Goal: Register for event/course

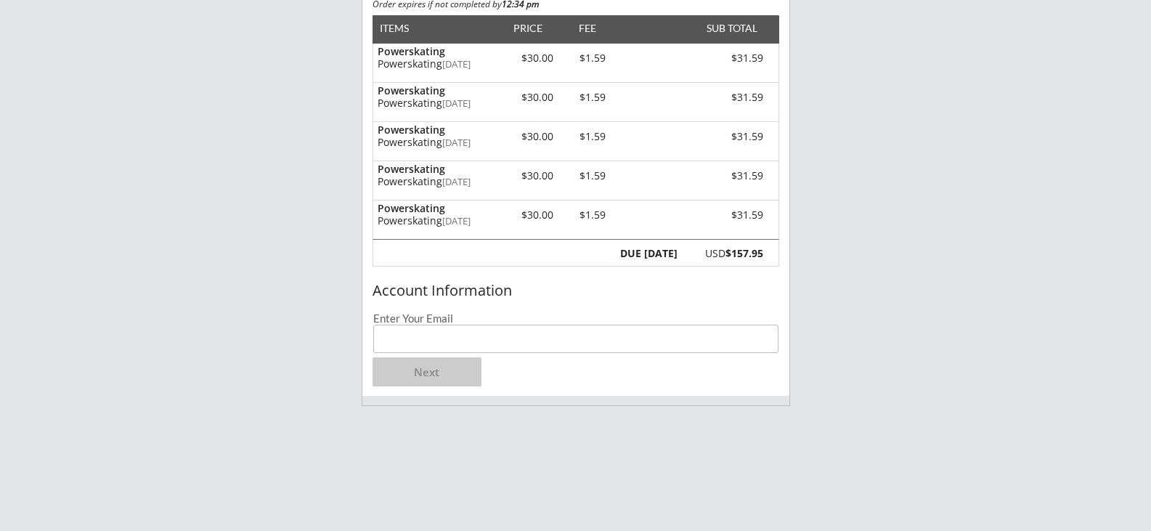
scroll to position [218, 0]
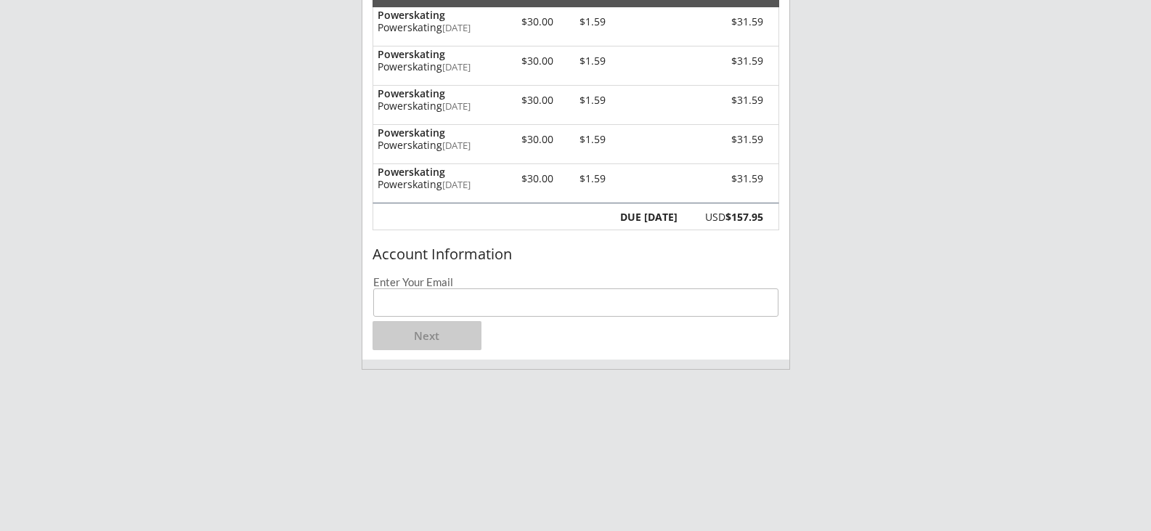
click at [491, 306] on input "email" at bounding box center [575, 302] width 405 height 28
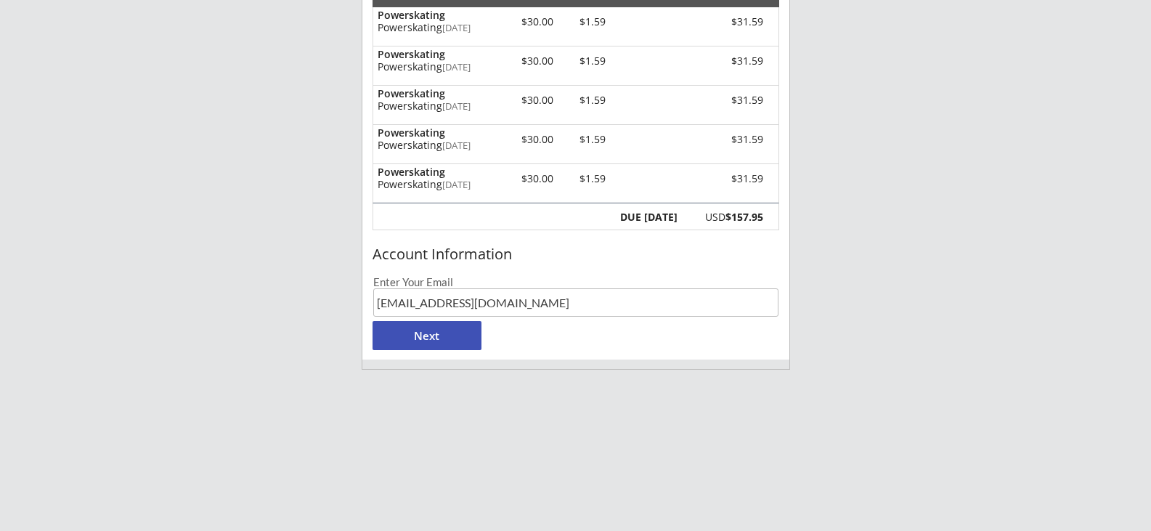
type input "[EMAIL_ADDRESS][DOMAIN_NAME]"
click at [433, 336] on button "Next" at bounding box center [427, 335] width 109 height 29
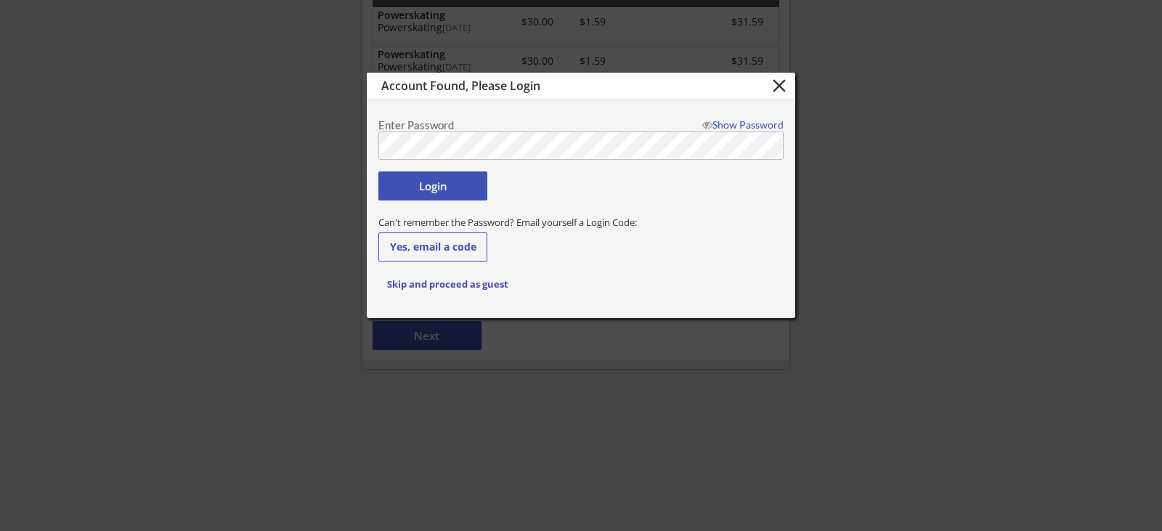
click at [437, 187] on button "Login" at bounding box center [432, 185] width 109 height 29
click at [743, 121] on div "Show Password" at bounding box center [740, 125] width 88 height 10
click at [365, 145] on body "Southwest Hockey Development 1 Organizer Info 2 Registrations Forms 3 Waivers &…" at bounding box center [581, 47] width 1162 height 531
click at [421, 181] on button "Login" at bounding box center [432, 185] width 109 height 29
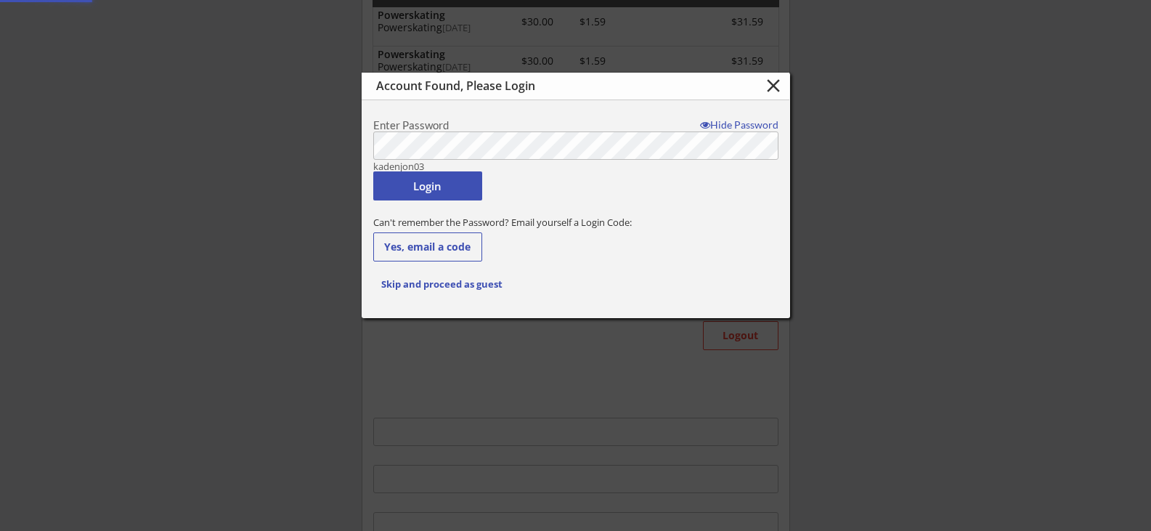
type input "[EMAIL_ADDRESS][DOMAIN_NAME]"
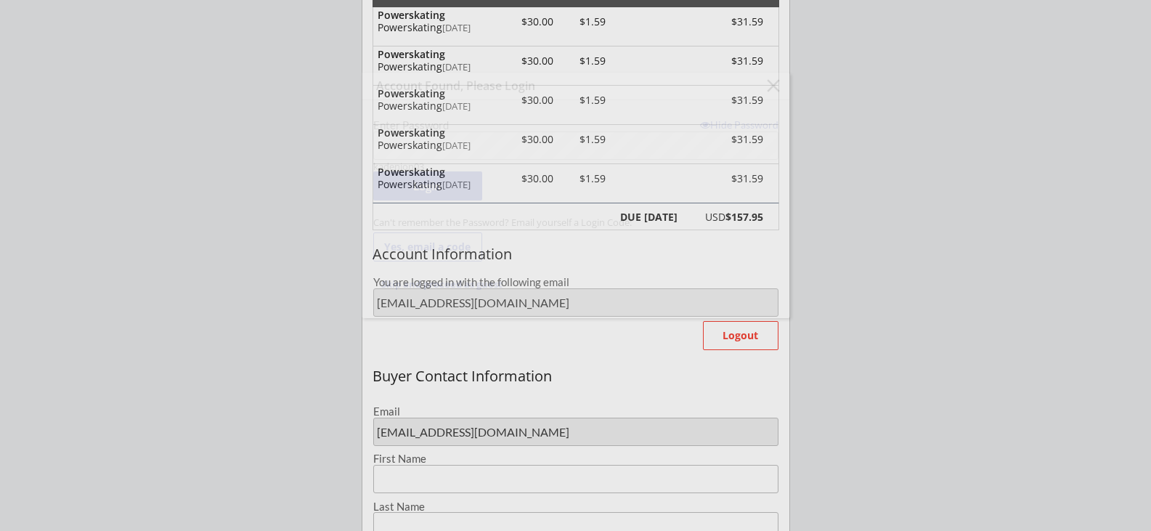
type input "[PERSON_NAME]"
type input "Lansing"
type input "[PHONE_NUMBER]"
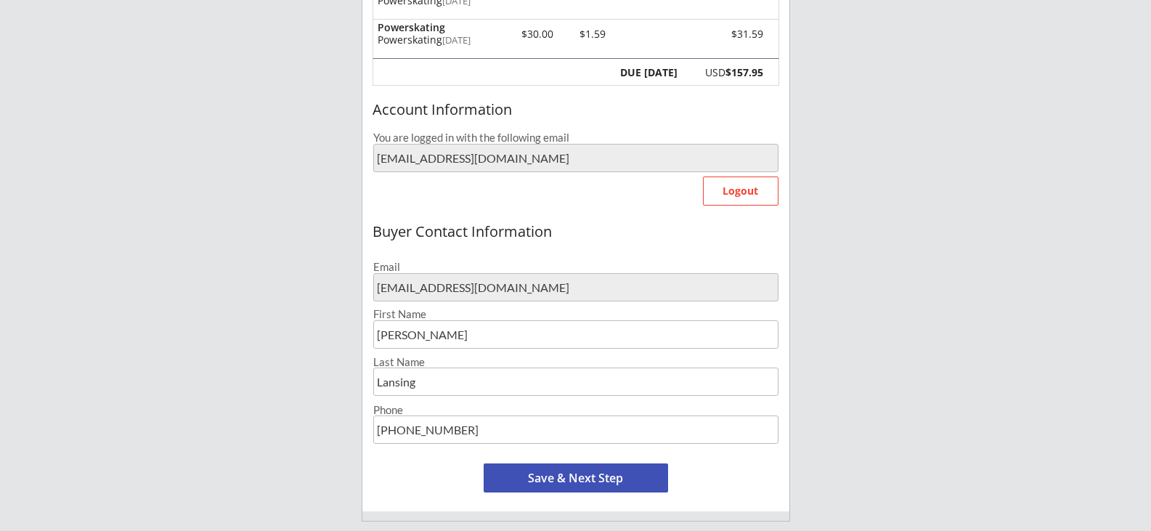
scroll to position [363, 0]
click at [593, 477] on button "Save & Next Step" at bounding box center [576, 477] width 185 height 29
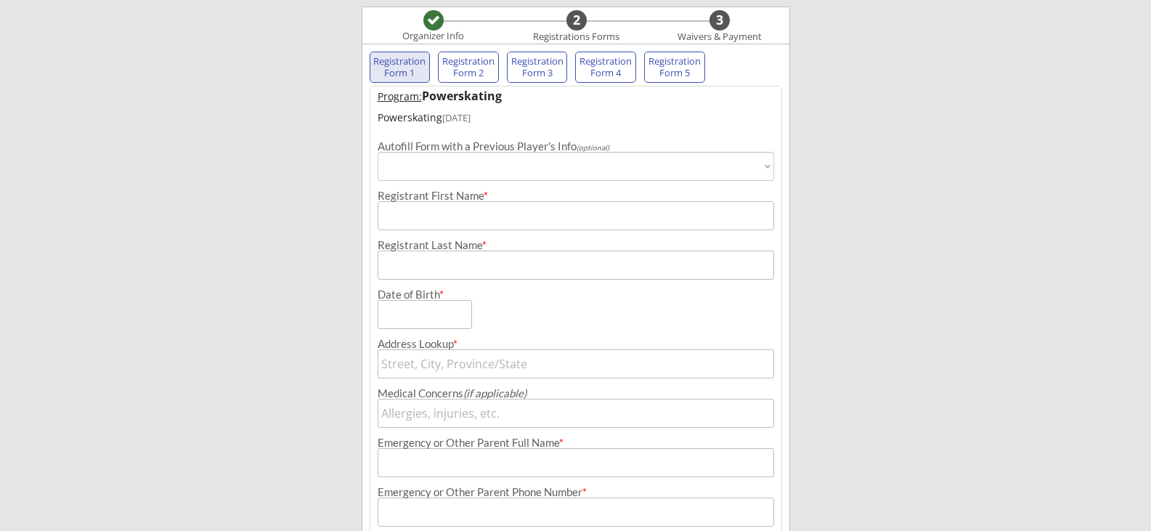
scroll to position [105, 0]
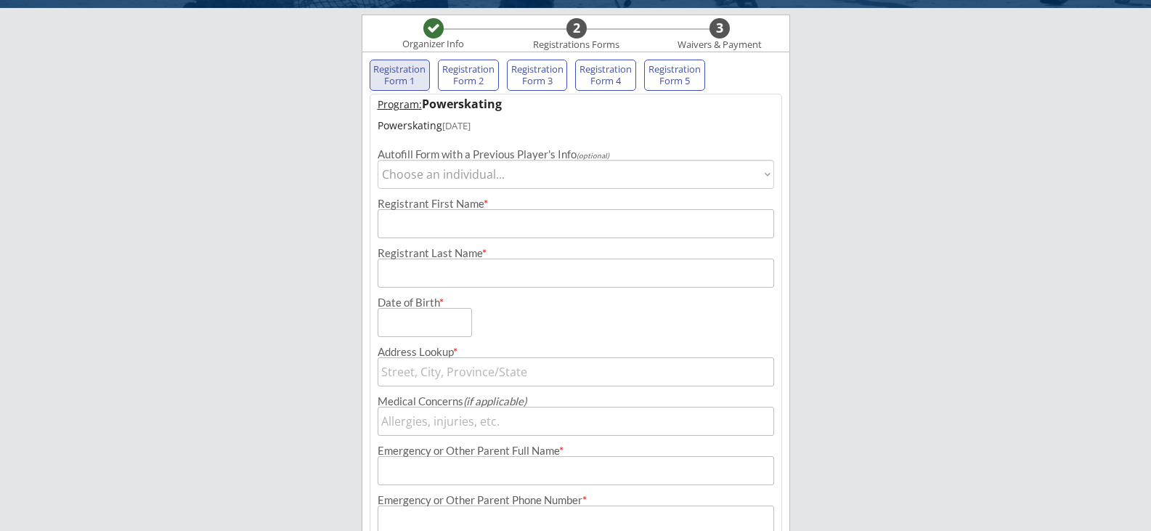
click at [575, 173] on select "Choose an individual... [PERSON_NAME]" at bounding box center [576, 174] width 397 height 29
select select ""1348695171700984260__LOOKUP__1747584067354x229646213222236160""
click at [378, 160] on select "Choose an individual... [PERSON_NAME]" at bounding box center [576, 174] width 397 height 29
type input "Kellen"
type input "Lansing"
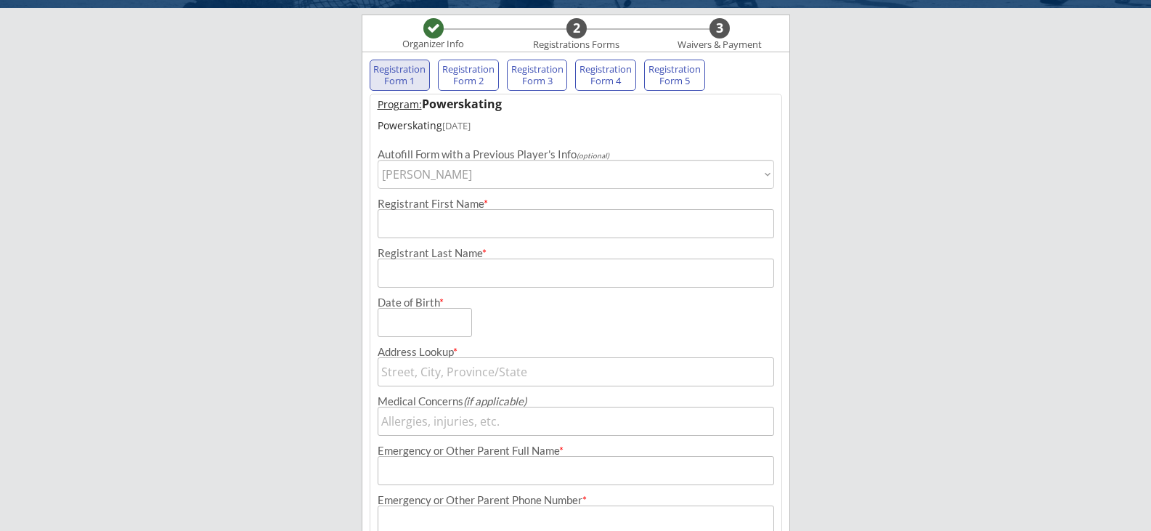
type input "[DATE]"
type input "[STREET_ADDRESS]"
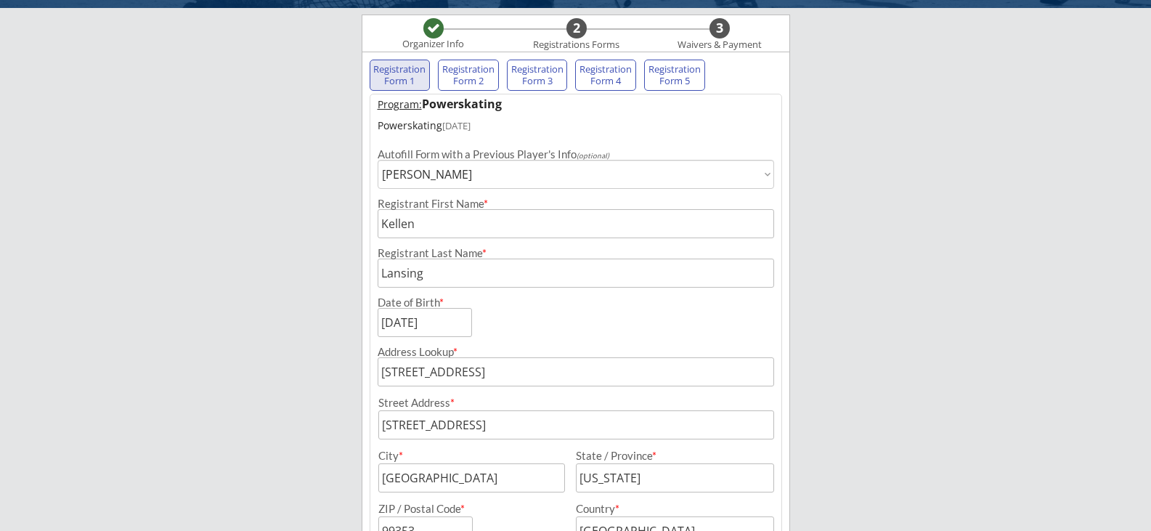
type input "[PERSON_NAME]"
type input "[PHONE_NUMBER]"
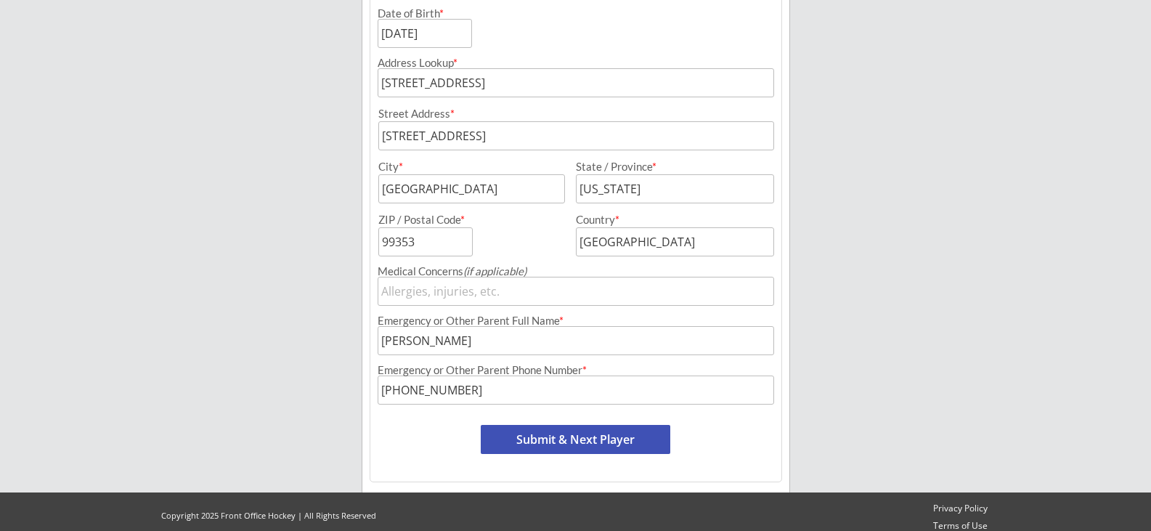
scroll to position [405, 0]
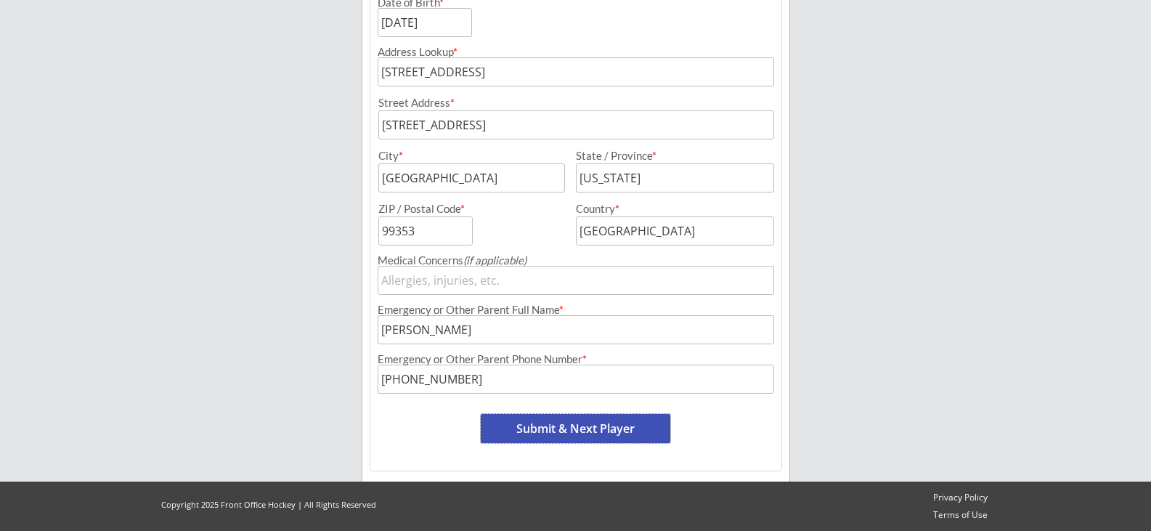
click at [589, 425] on button "Submit & Next Player" at bounding box center [576, 428] width 190 height 29
select select ""PLACEHOLDER_1427118222253""
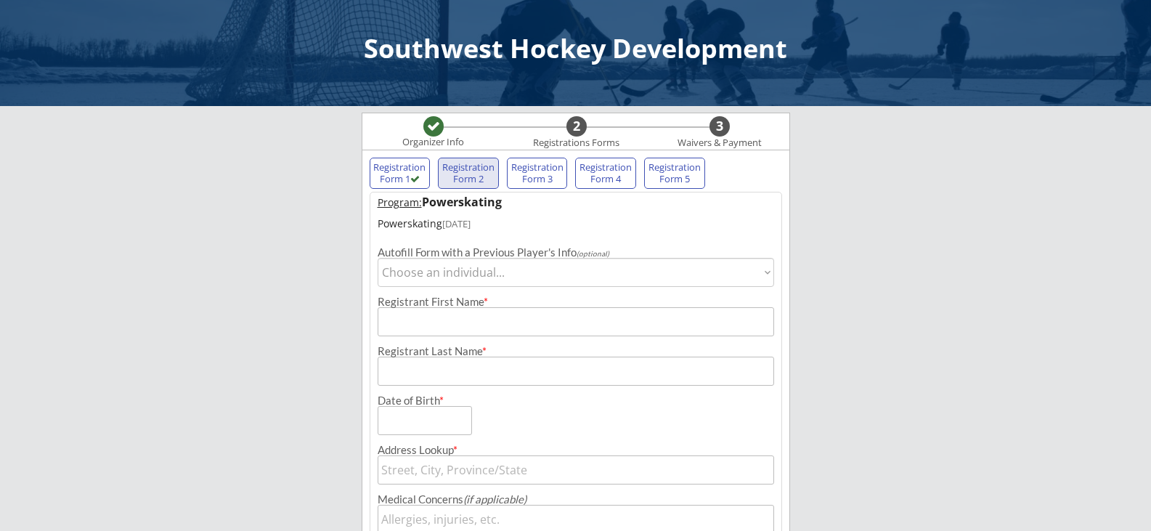
scroll to position [0, 0]
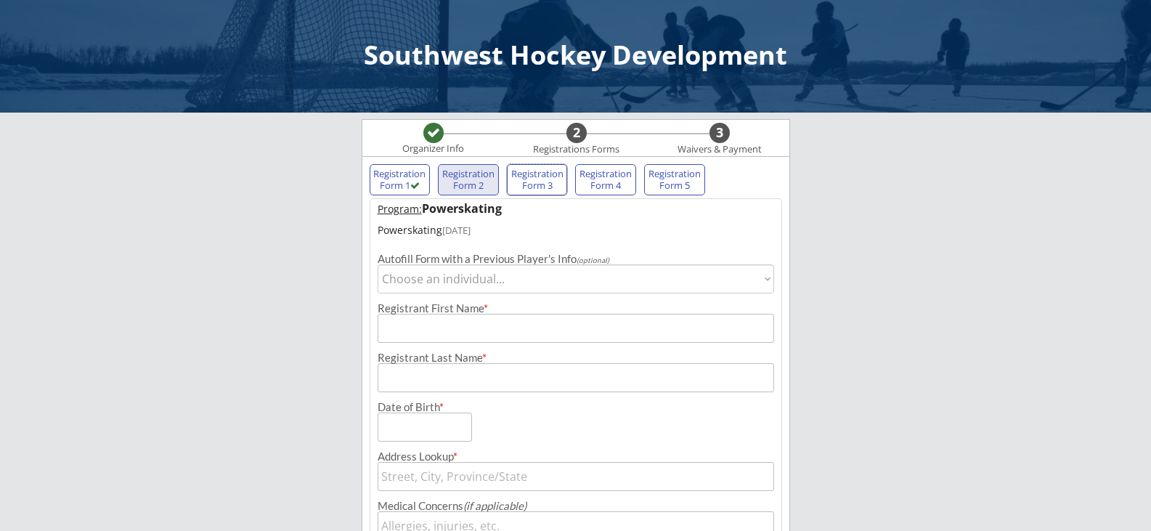
click at [548, 182] on div "Registration Form 3" at bounding box center [538, 180] width 54 height 23
click at [593, 184] on div "Registration Form 4" at bounding box center [606, 180] width 54 height 23
click at [668, 184] on div "Registration Form 5" at bounding box center [675, 180] width 54 height 23
click at [721, 147] on div "Waivers & Payment" at bounding box center [720, 150] width 100 height 12
click at [719, 135] on div "3" at bounding box center [720, 133] width 20 height 16
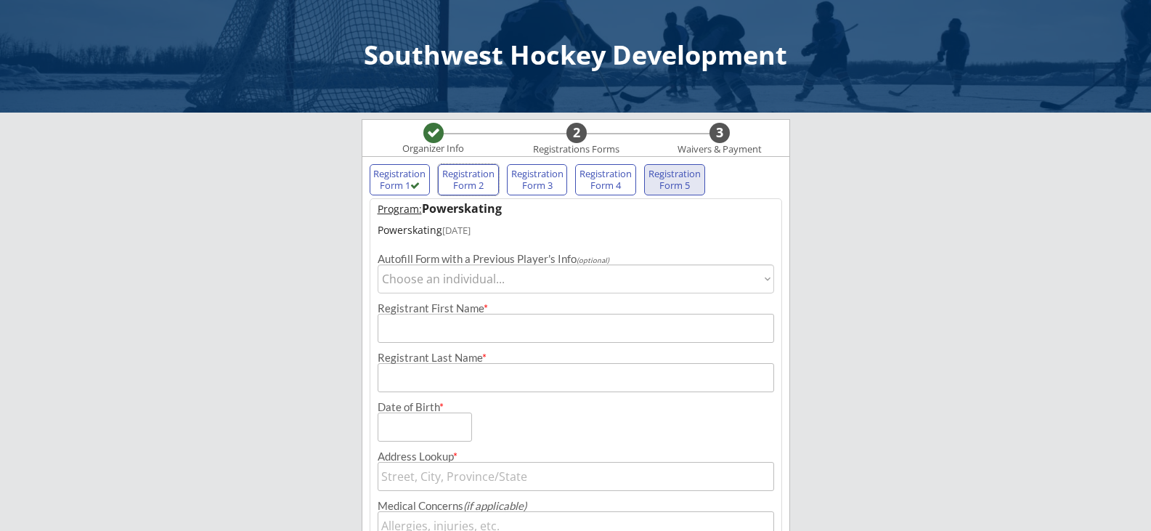
click at [463, 182] on div "Registration Form 2" at bounding box center [469, 180] width 54 height 23
click at [538, 275] on select "Choose an individual... [PERSON_NAME]" at bounding box center [576, 278] width 397 height 29
select select ""1348695171700984260__LOOKUP__1747584067354x229646213222236160""
click at [378, 264] on select "Choose an individual... [PERSON_NAME]" at bounding box center [576, 278] width 397 height 29
type input "Kellen"
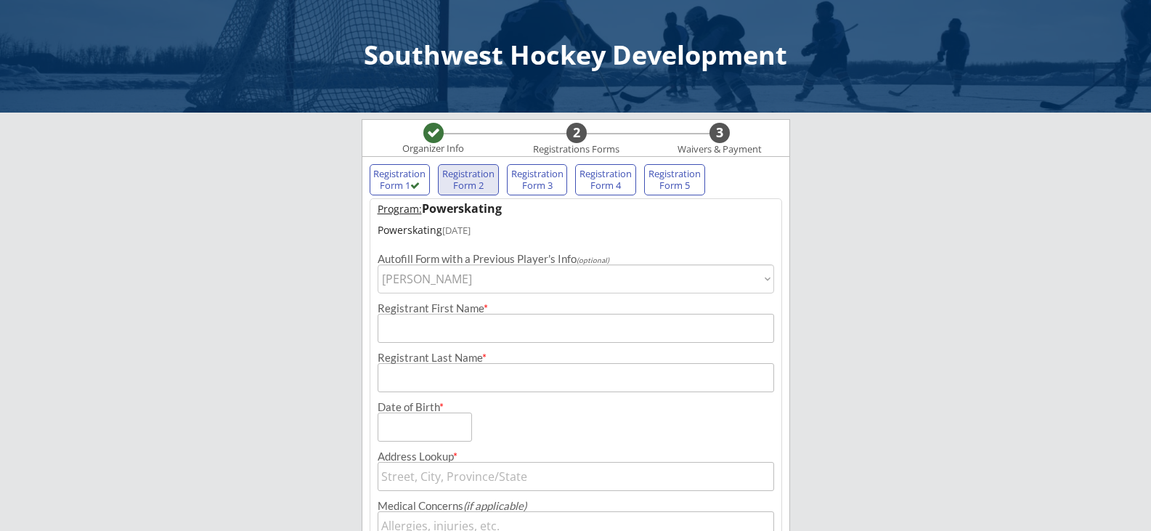
type input "Lansing"
type input "[DATE]"
type input "[STREET_ADDRESS]"
type input "[GEOGRAPHIC_DATA]"
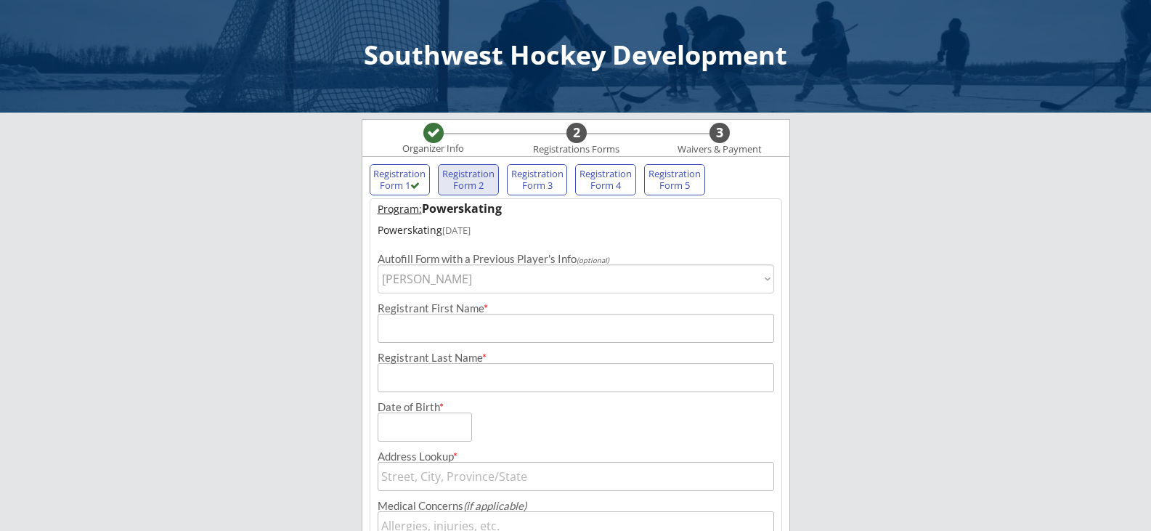
type input "[US_STATE]"
type input "99353"
type input "[GEOGRAPHIC_DATA]"
type input "[PERSON_NAME]"
type input "[PHONE_NUMBER]"
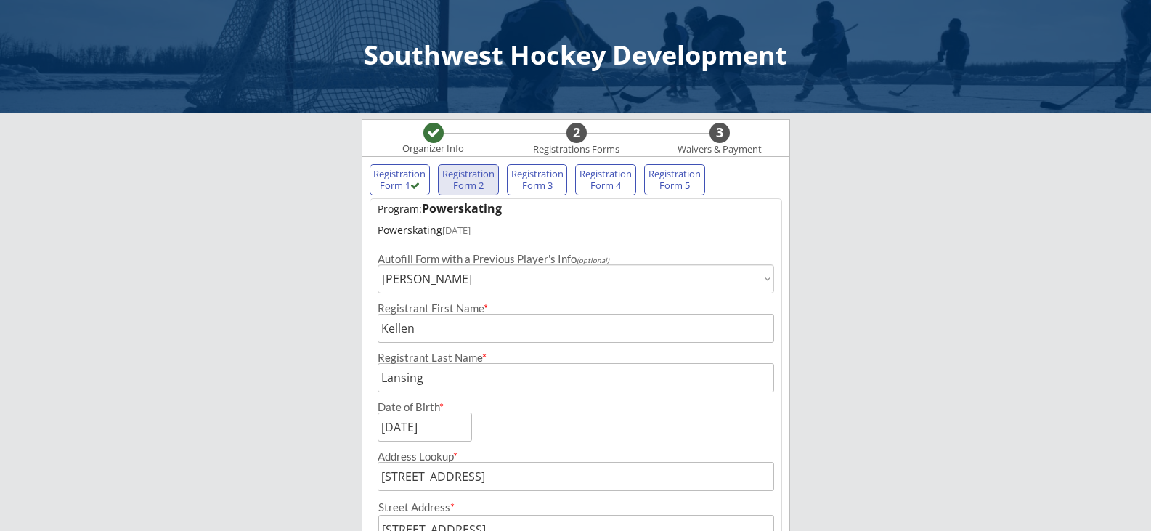
click at [548, 177] on div "Registration Form 3" at bounding box center [538, 180] width 54 height 23
select select ""PLACEHOLDER_1427118222253""
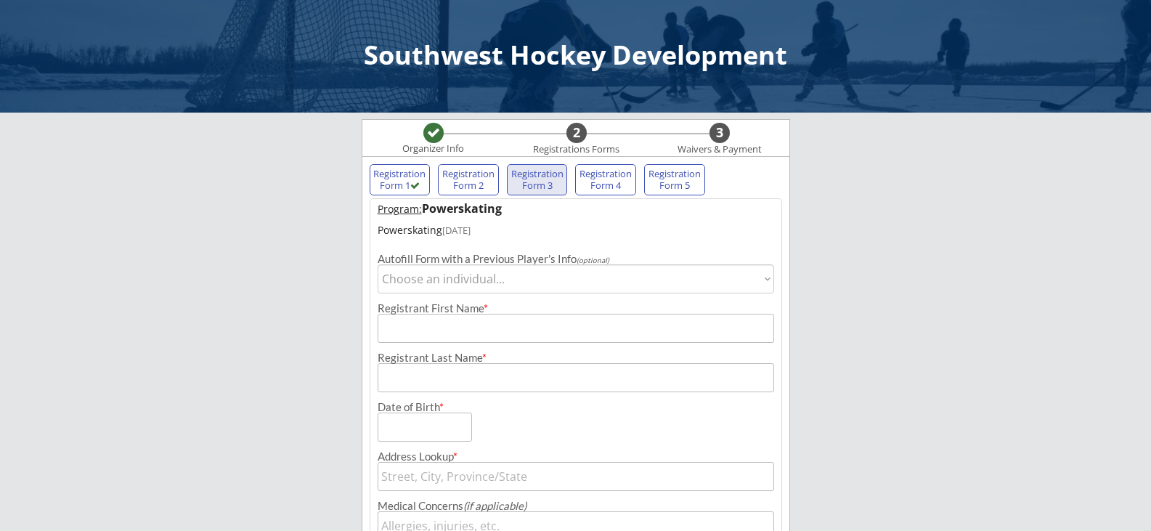
click at [551, 280] on select "Choose an individual... [PERSON_NAME]" at bounding box center [576, 278] width 397 height 29
select select ""1348695171700984260__LOOKUP__1747584067354x229646213222236160""
click at [378, 264] on select "Choose an individual... [PERSON_NAME]" at bounding box center [576, 278] width 397 height 29
type input "Kellen"
type input "Lansing"
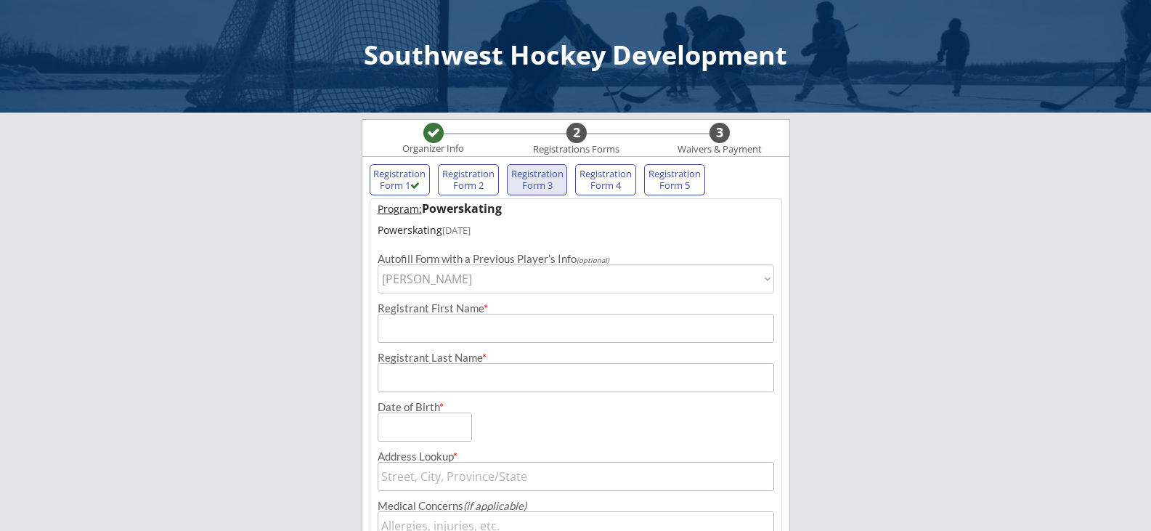
type input "[DATE]"
type input "[STREET_ADDRESS]"
type input "[GEOGRAPHIC_DATA]"
type input "[US_STATE]"
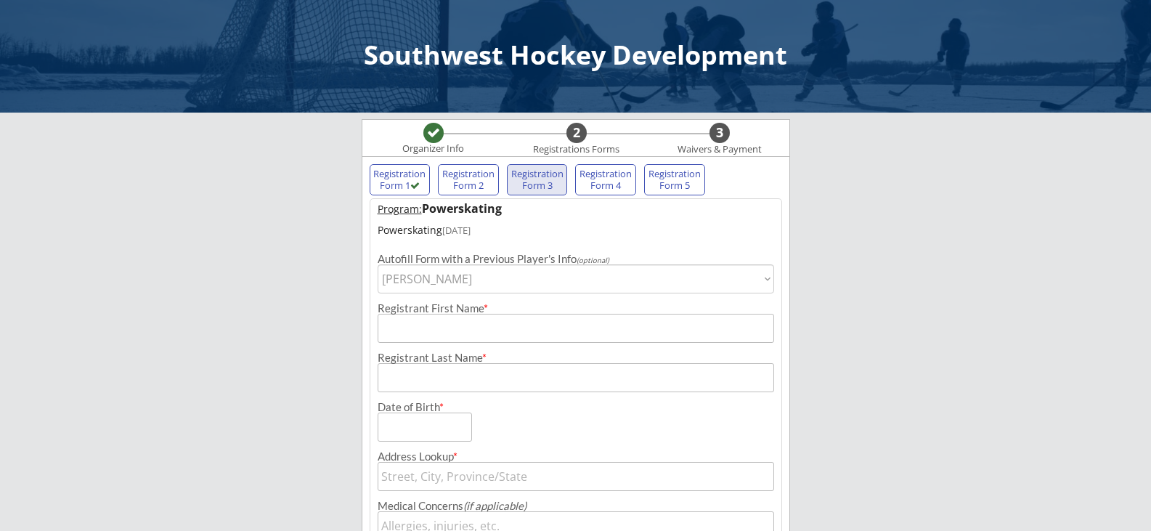
type input "99353"
type input "[GEOGRAPHIC_DATA]"
type input "[PERSON_NAME]"
type input "[PHONE_NUMBER]"
click at [603, 185] on div "Registration Form 4" at bounding box center [606, 180] width 54 height 23
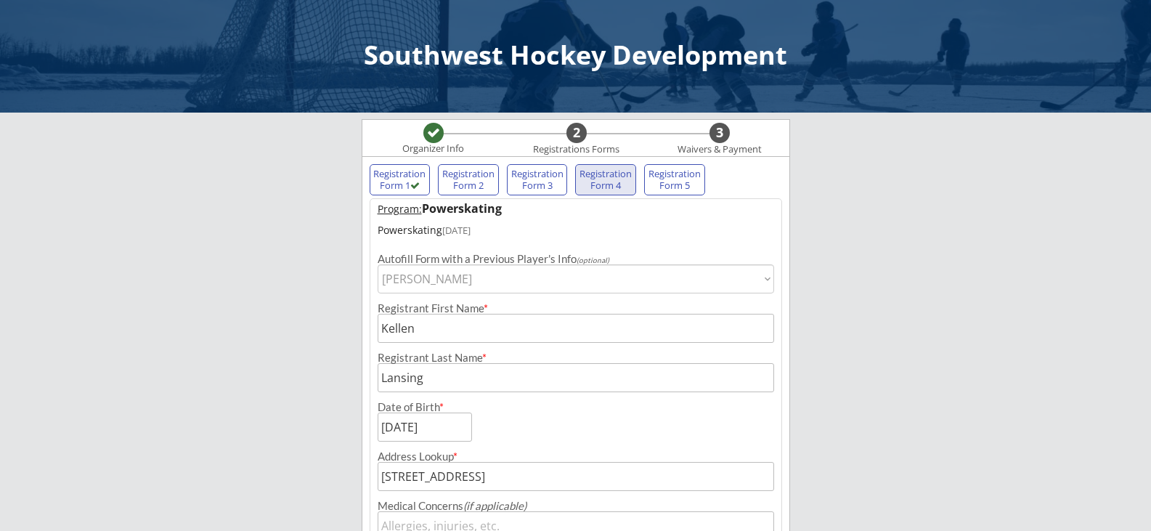
select select ""PLACEHOLDER_1427118222253""
click at [588, 280] on select "Choose an individual... [PERSON_NAME]" at bounding box center [576, 278] width 397 height 29
select select ""1348695171700984260__LOOKUP__1747584067354x229646213222236160""
click at [378, 264] on select "Choose an individual... [PERSON_NAME]" at bounding box center [576, 278] width 397 height 29
type input "Kellen"
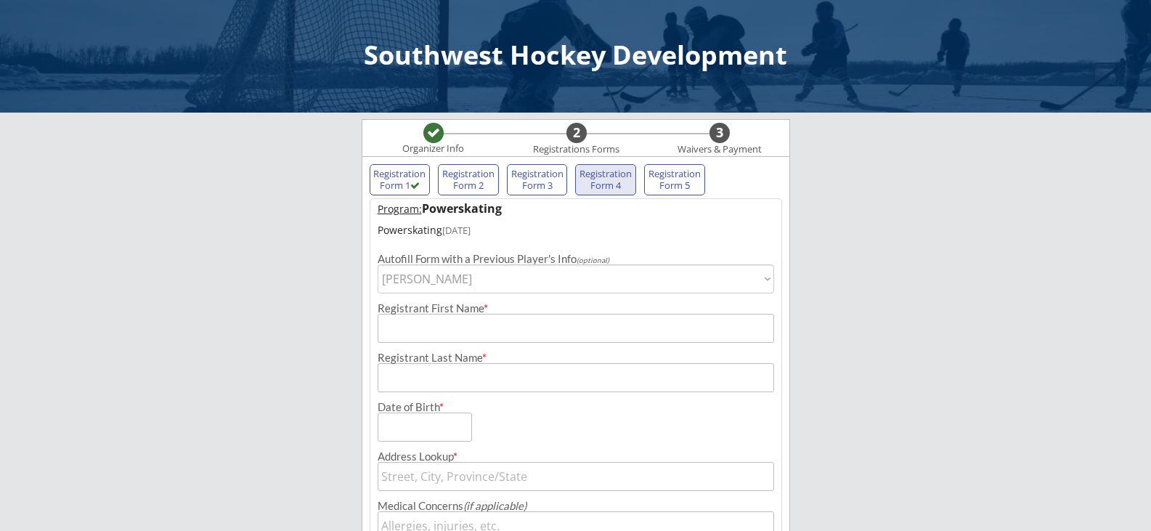
type input "Lansing"
type input "[DATE]"
type input "[STREET_ADDRESS]"
type input "[GEOGRAPHIC_DATA]"
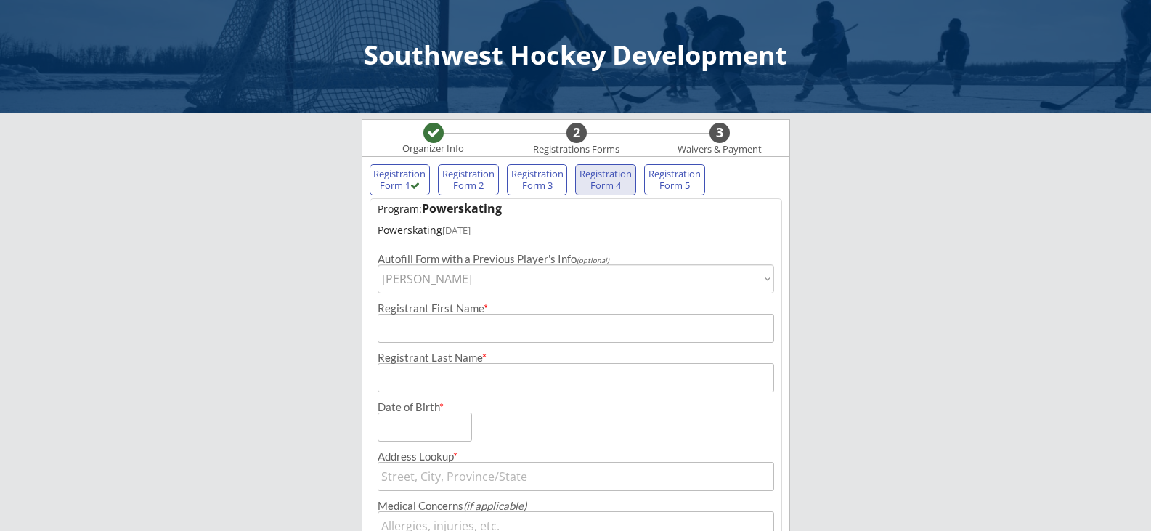
type input "[US_STATE]"
type input "99353"
type input "[GEOGRAPHIC_DATA]"
type input "[PERSON_NAME]"
type input "[PHONE_NUMBER]"
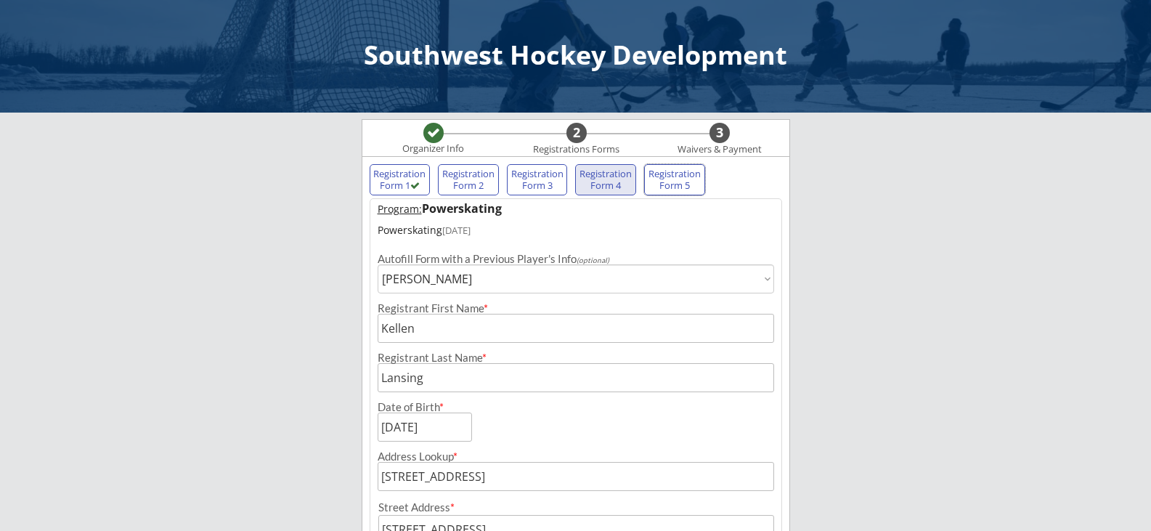
click at [660, 174] on div "Registration Form 5" at bounding box center [675, 180] width 54 height 23
select select ""PLACEHOLDER_1427118222253""
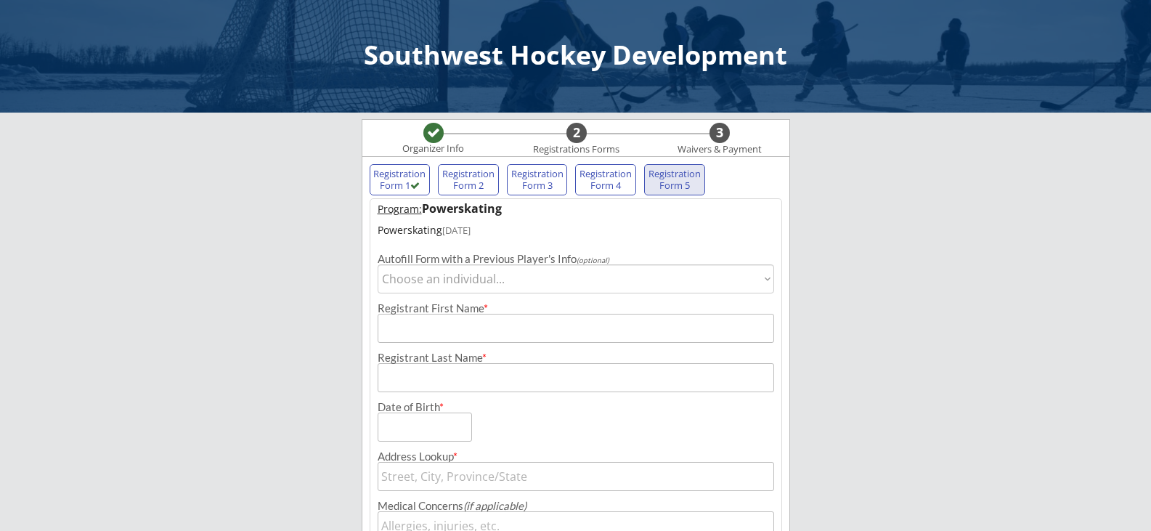
click at [611, 283] on select "Choose an individual... [PERSON_NAME]" at bounding box center [576, 278] width 397 height 29
select select ""1348695171700984260__LOOKUP__1747584067354x229646213222236160""
click at [378, 264] on select "Choose an individual... [PERSON_NAME]" at bounding box center [576, 278] width 397 height 29
type input "Kellen"
type input "Lansing"
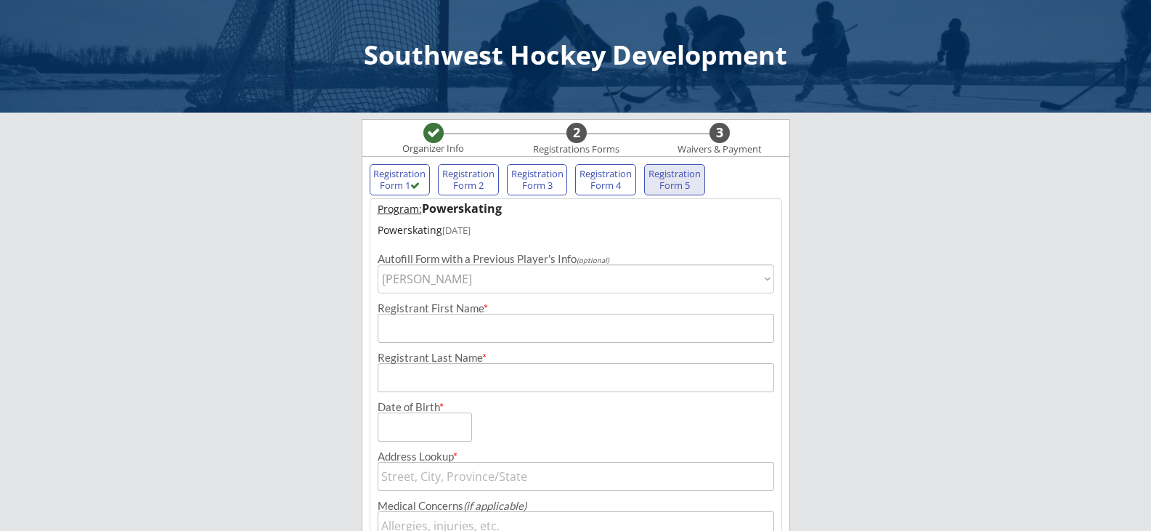
type input "[DATE]"
type input "[STREET_ADDRESS]"
type input "[GEOGRAPHIC_DATA]"
type input "[US_STATE]"
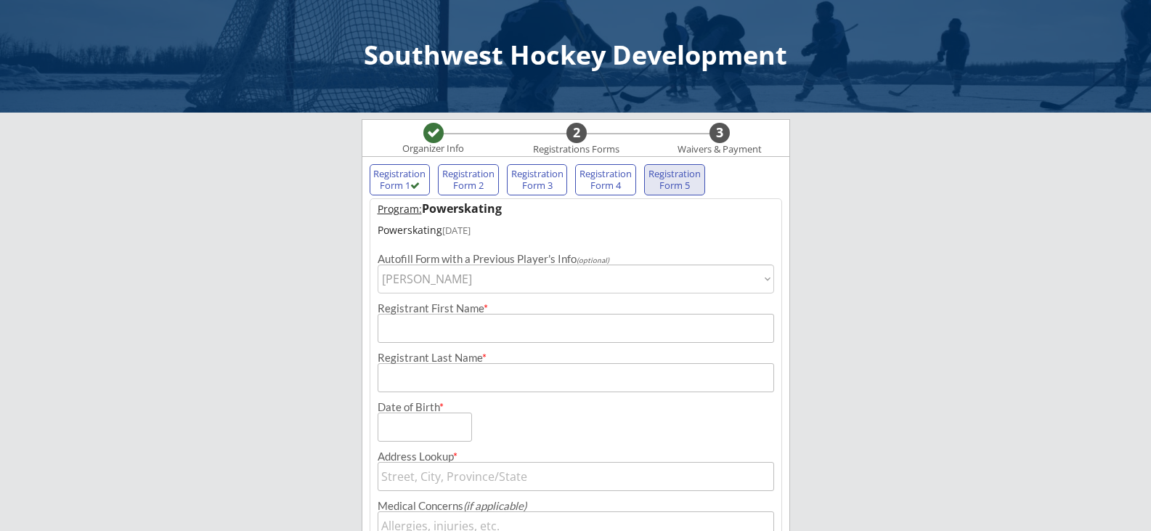
type input "99353"
type input "[GEOGRAPHIC_DATA]"
type input "[PERSON_NAME]"
type input "[PHONE_NUMBER]"
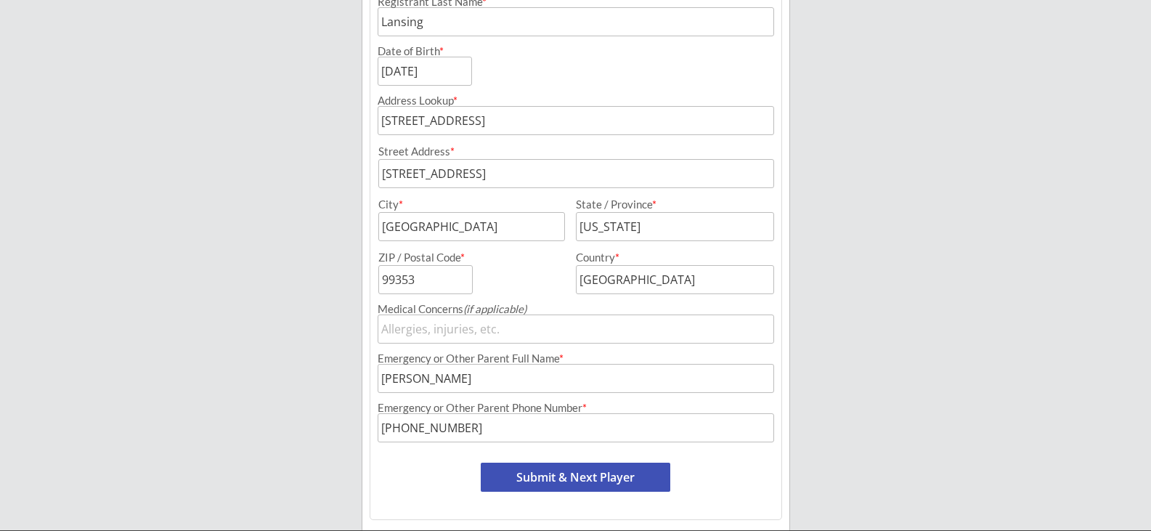
scroll to position [405, 0]
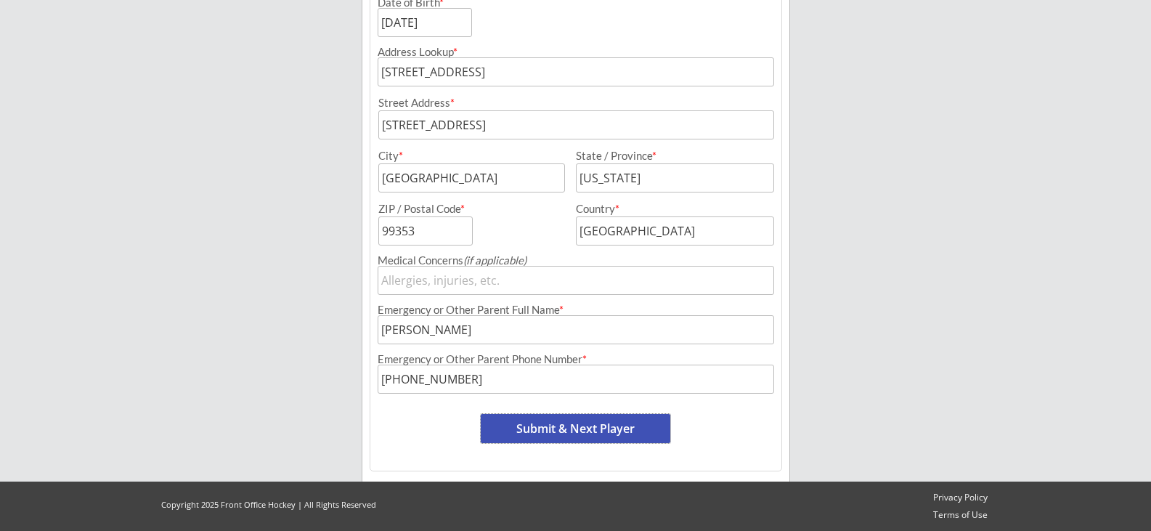
click at [577, 428] on button "Submit & Next Player" at bounding box center [576, 428] width 190 height 29
select select ""PLACEHOLDER_1427118222253""
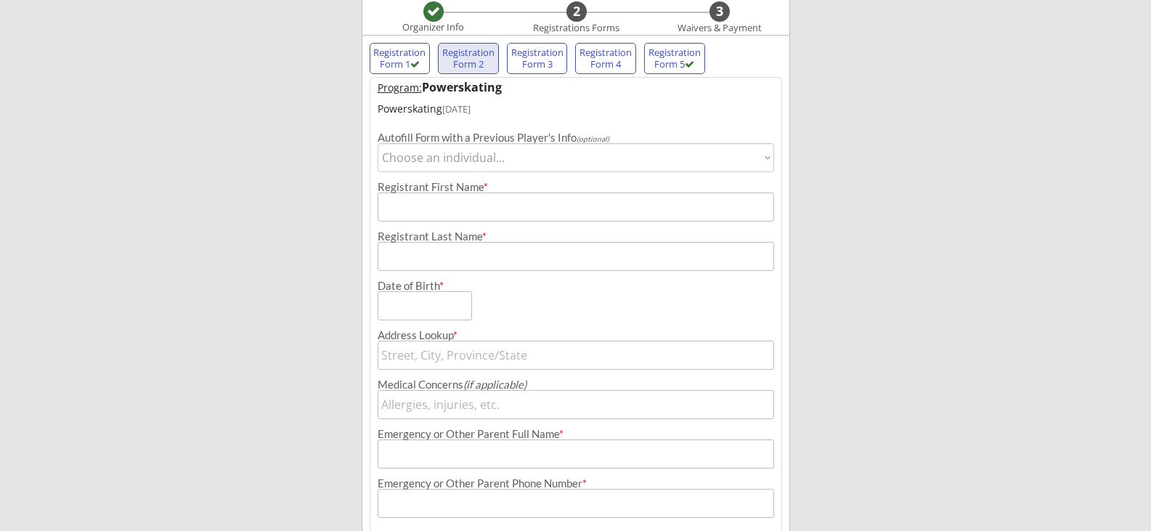
scroll to position [119, 0]
click at [522, 162] on select "Choose an individual... [PERSON_NAME]" at bounding box center [576, 159] width 397 height 29
select select ""1348695171700984260__LOOKUP__1747584067354x229646213222236160""
click at [378, 145] on select "Choose an individual... [PERSON_NAME]" at bounding box center [576, 159] width 397 height 29
type input "Kellen"
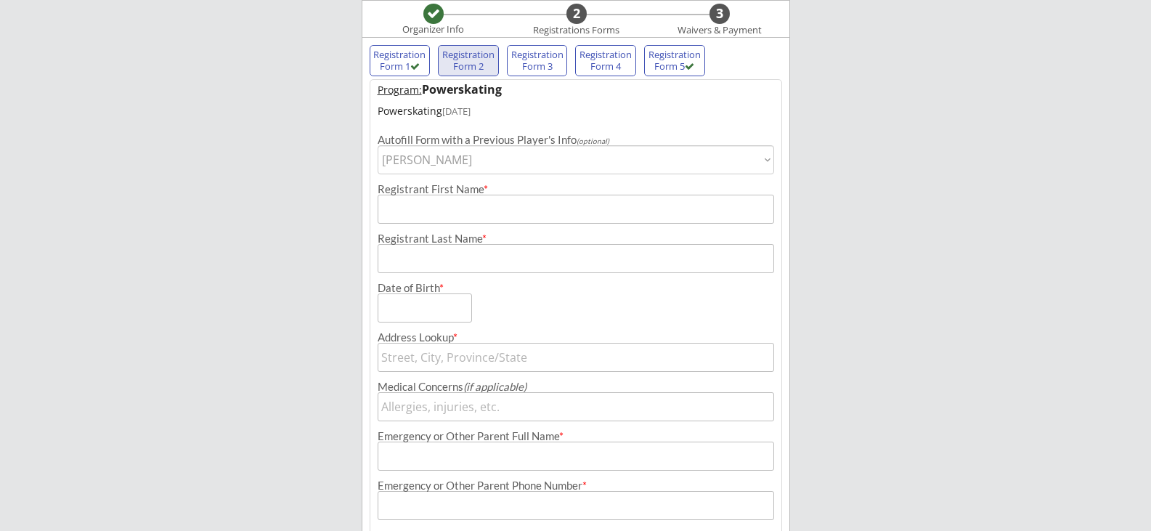
type input "Lansing"
type input "[DATE]"
type input "[STREET_ADDRESS]"
type input "[GEOGRAPHIC_DATA]"
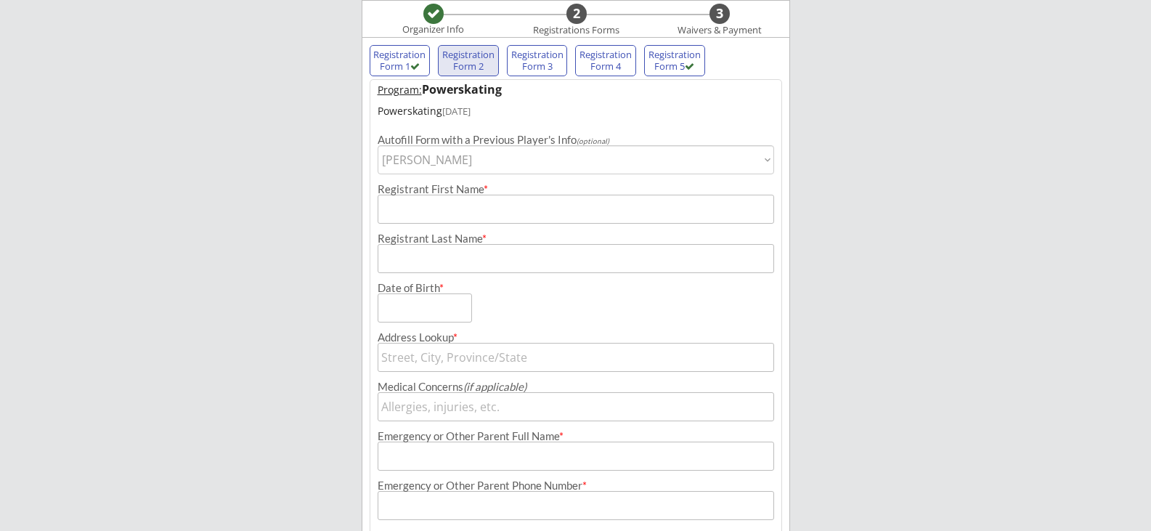
type input "[US_STATE]"
type input "99353"
type input "[GEOGRAPHIC_DATA]"
type input "[PERSON_NAME]"
type input "[PHONE_NUMBER]"
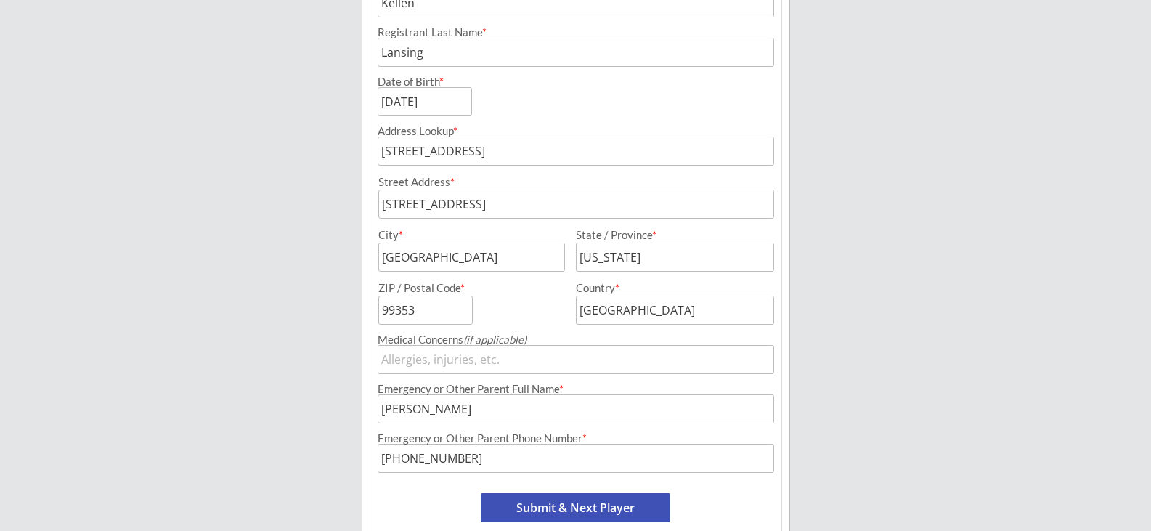
scroll to position [405, 0]
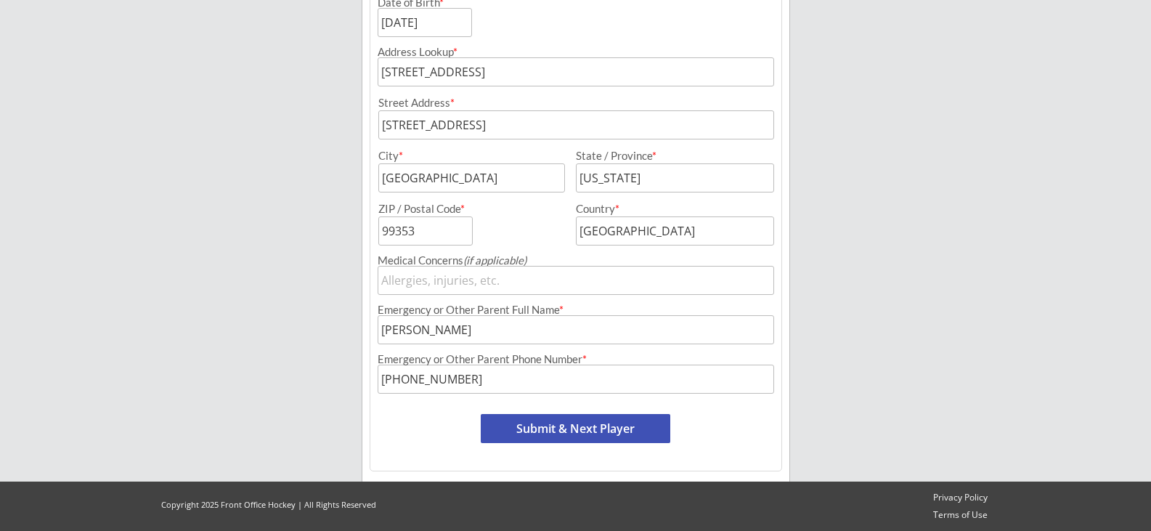
click at [593, 427] on button "Submit & Next Player" at bounding box center [576, 428] width 190 height 29
select select ""PLACEHOLDER_1427118222253""
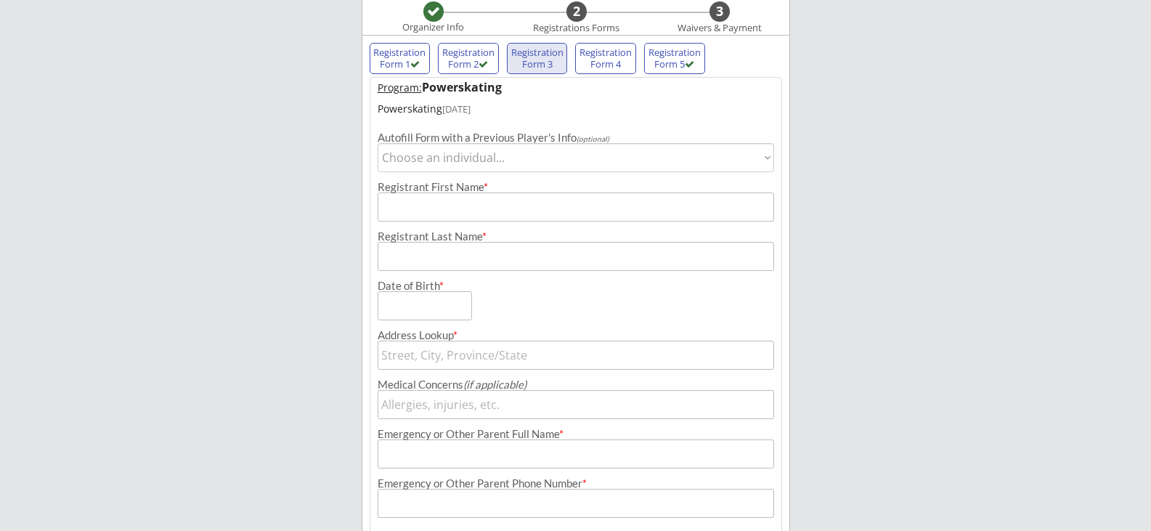
scroll to position [119, 0]
click at [534, 66] on div "Registration Form 3" at bounding box center [538, 60] width 54 height 23
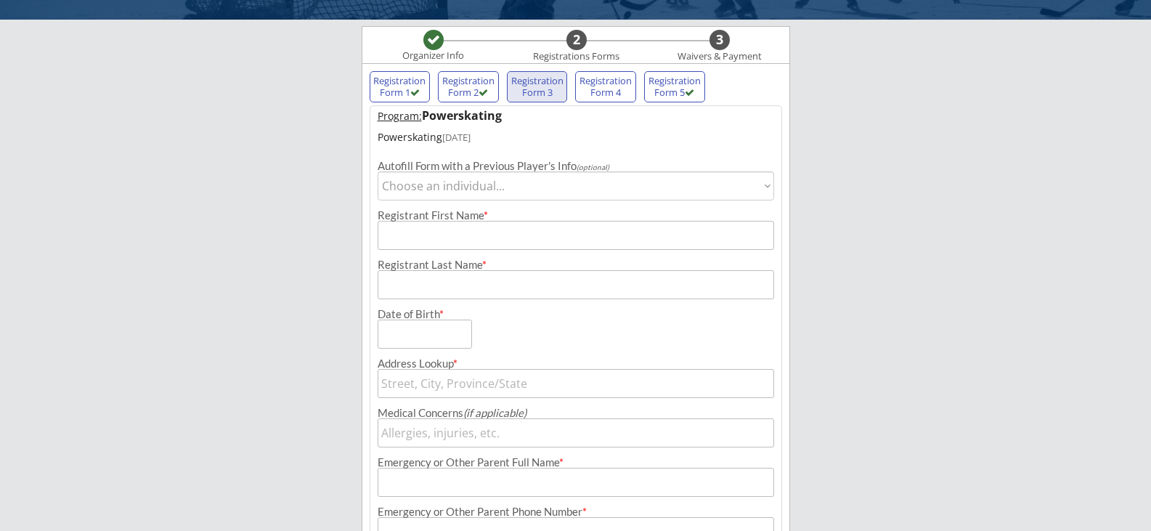
scroll to position [0, 0]
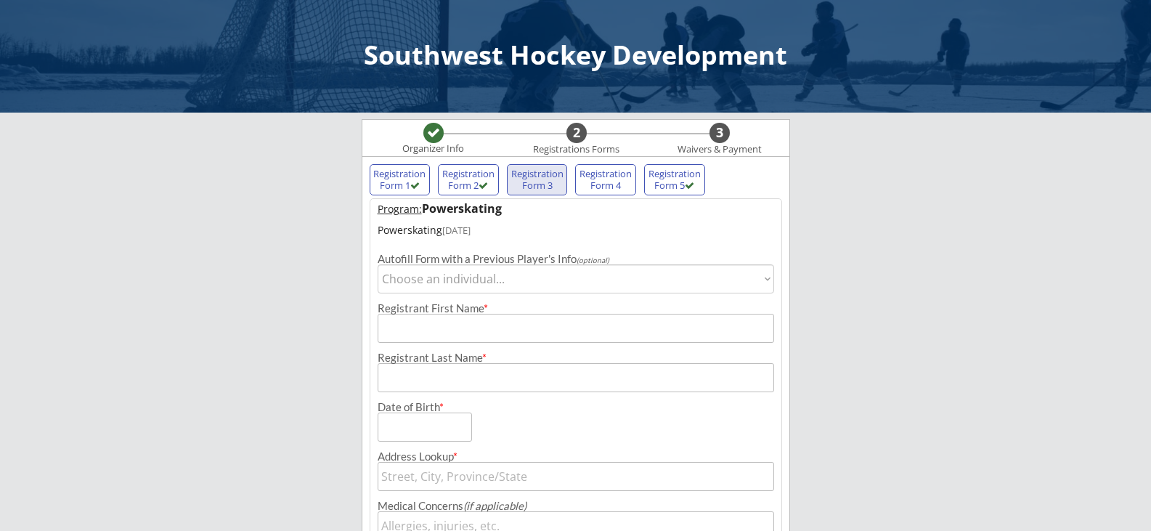
click at [548, 280] on select "Choose an individual... [PERSON_NAME]" at bounding box center [576, 278] width 397 height 29
select select ""1348695171700984260__LOOKUP__1747584067354x229646213222236160""
click at [378, 264] on select "Choose an individual... [PERSON_NAME]" at bounding box center [576, 278] width 397 height 29
type input "Kellen"
type input "Lansing"
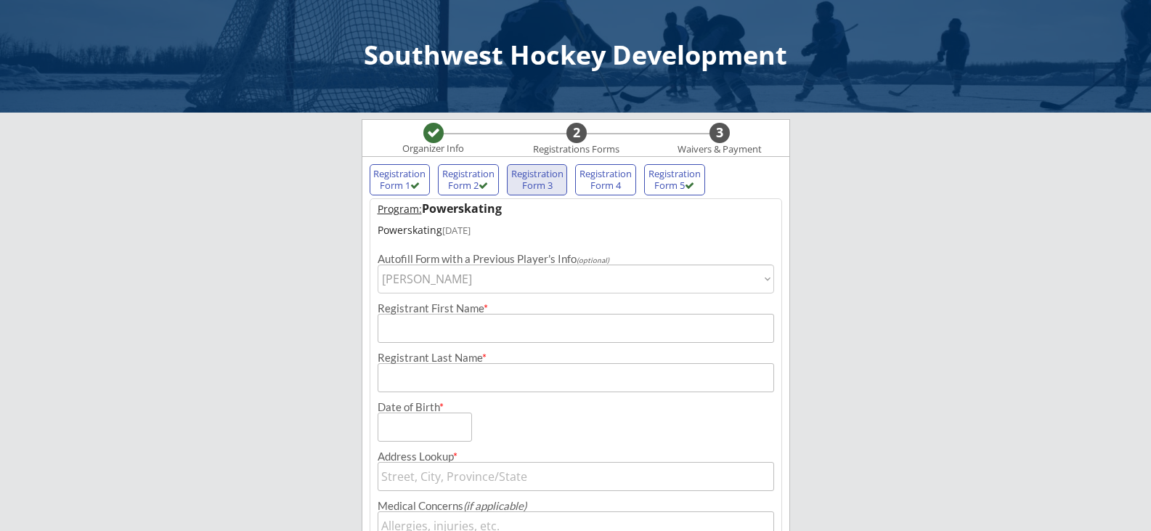
type input "[DATE]"
type input "[STREET_ADDRESS]"
type input "[GEOGRAPHIC_DATA]"
type input "[US_STATE]"
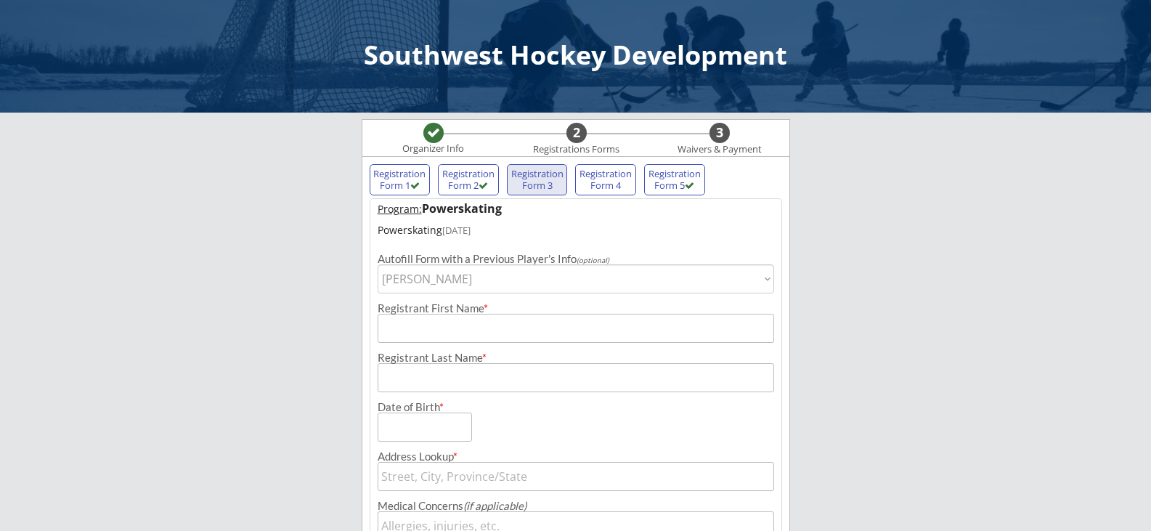
type input "99353"
type input "[GEOGRAPHIC_DATA]"
type input "[PERSON_NAME]"
type input "[PHONE_NUMBER]"
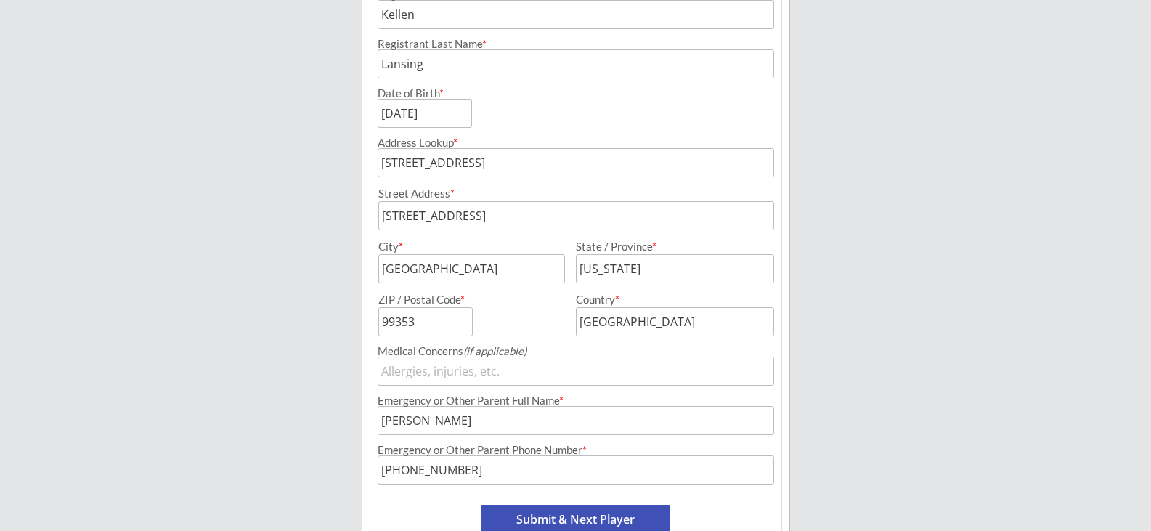
scroll to position [405, 0]
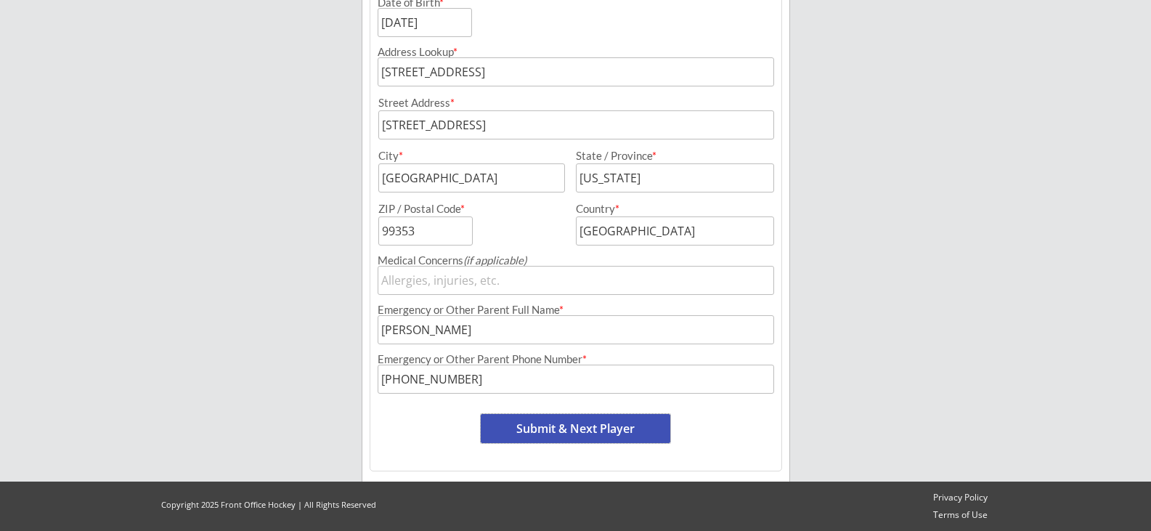
click at [576, 430] on button "Submit & Next Player" at bounding box center [576, 428] width 190 height 29
select select ""PLACEHOLDER_1427118222253""
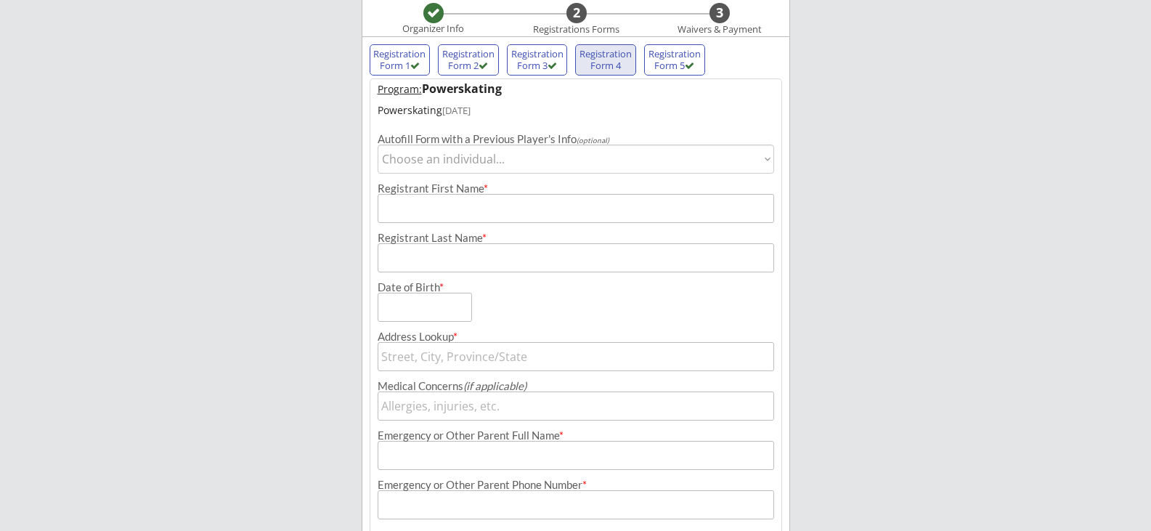
scroll to position [119, 0]
click at [599, 68] on div "Registration Form 4" at bounding box center [606, 60] width 54 height 23
click at [611, 62] on div "Registration Form 4" at bounding box center [606, 60] width 54 height 23
click at [558, 158] on select "Choose an individual... [PERSON_NAME]" at bounding box center [576, 159] width 397 height 29
select select ""1348695171700984260__LOOKUP__1747584067354x229646213222236160""
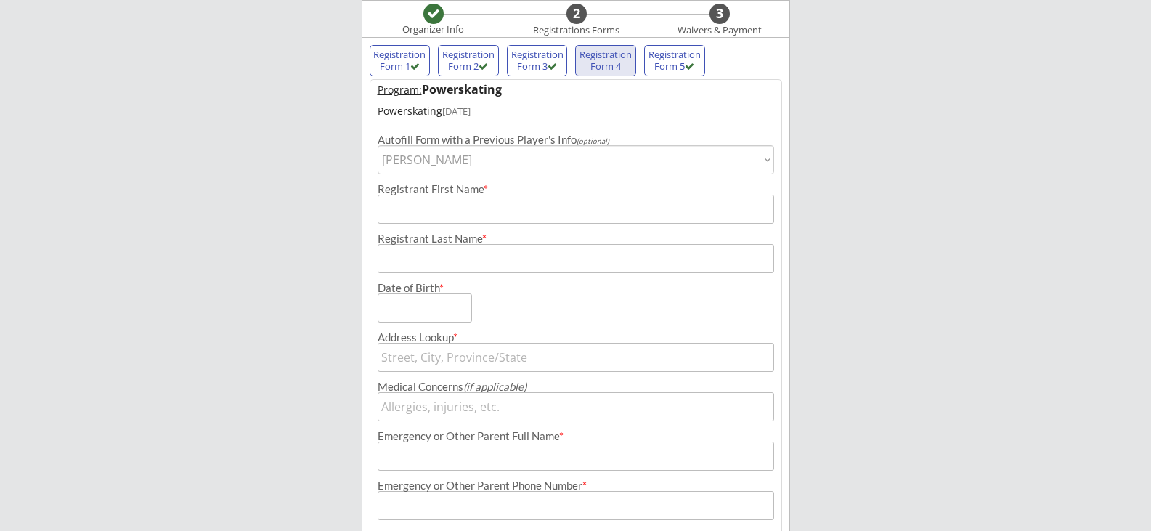
click at [378, 145] on select "Choose an individual... [PERSON_NAME]" at bounding box center [576, 159] width 397 height 29
type input "Kellen"
type input "Lansing"
type input "[DATE]"
type input "[STREET_ADDRESS]"
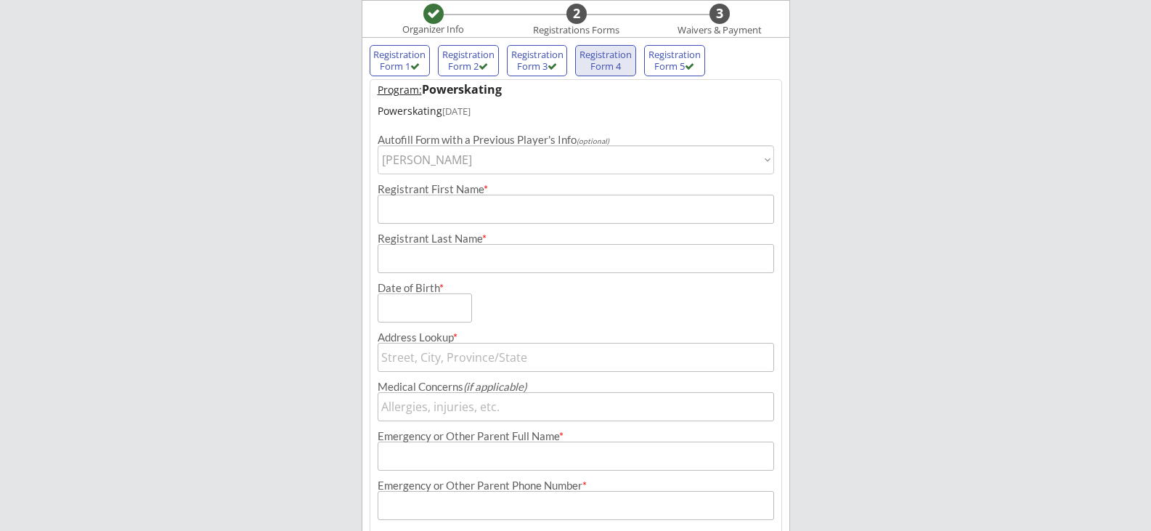
type input "[STREET_ADDRESS]"
type input "[GEOGRAPHIC_DATA]"
type input "[US_STATE]"
type input "99353"
type input "[GEOGRAPHIC_DATA]"
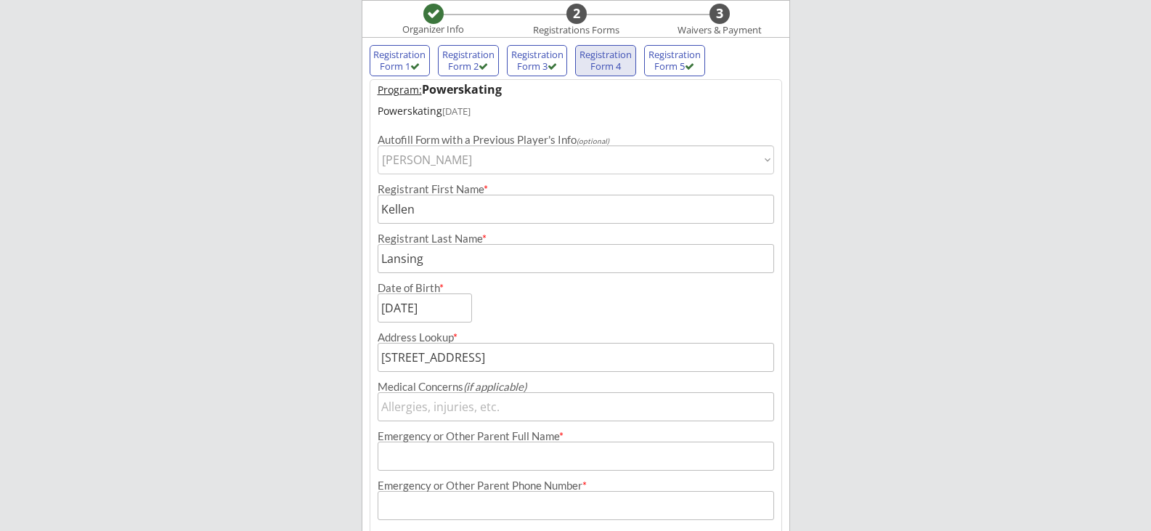
type input "[PERSON_NAME]"
type input "[PHONE_NUMBER]"
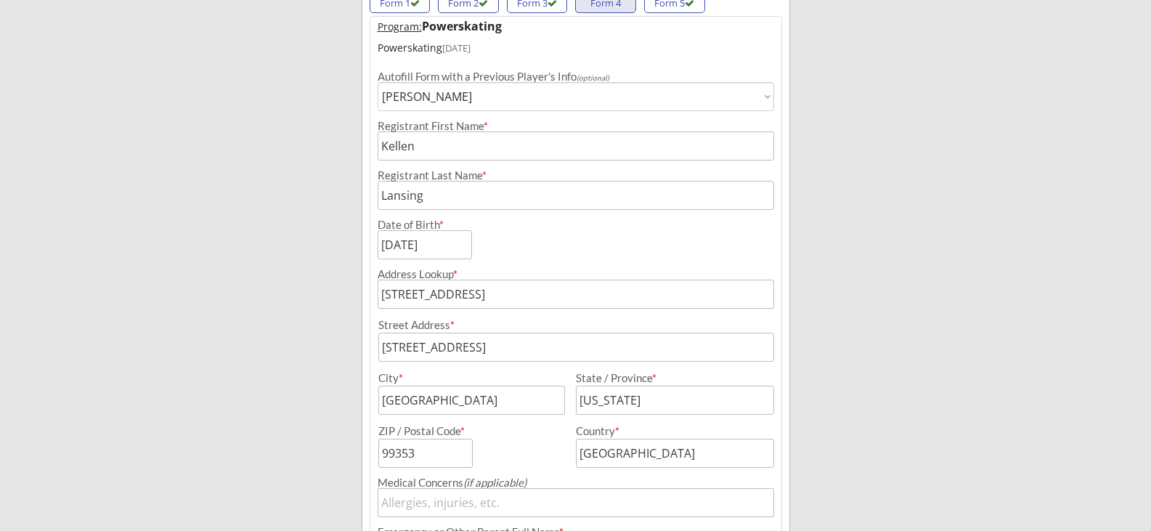
scroll to position [405, 0]
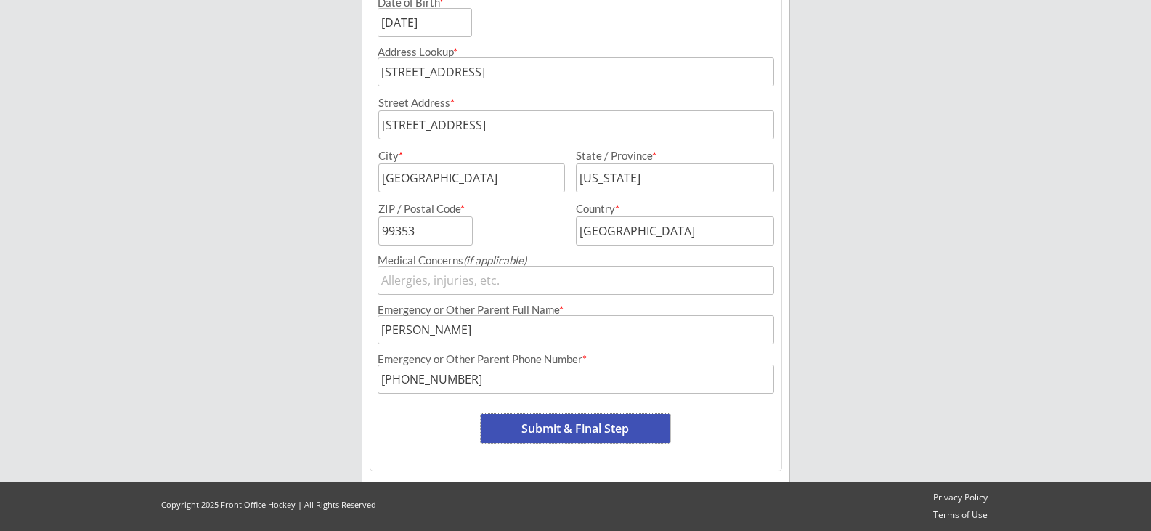
click at [560, 428] on button "Submit & Final Step" at bounding box center [576, 428] width 190 height 29
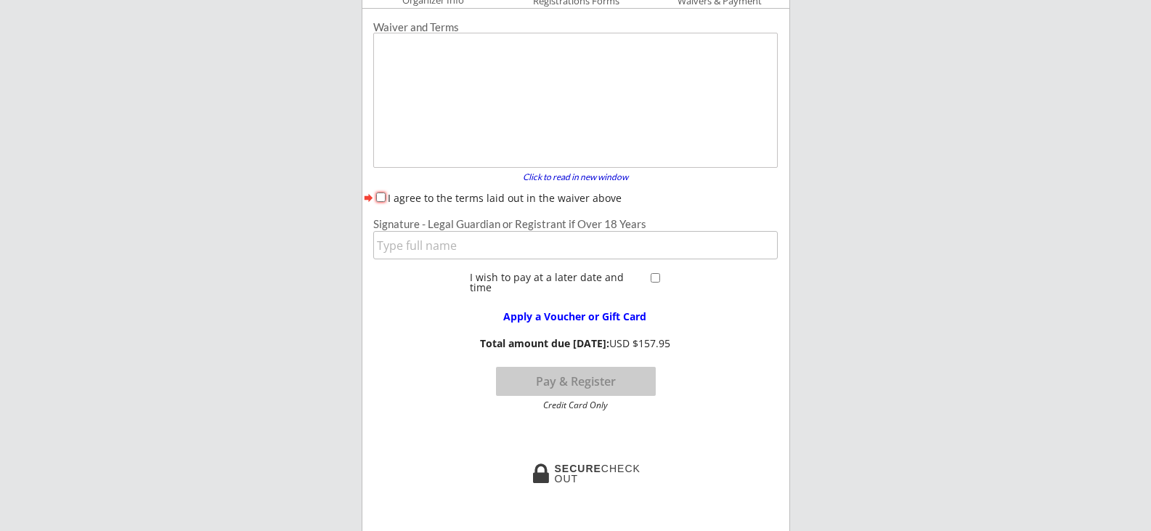
scroll to position [119, 0]
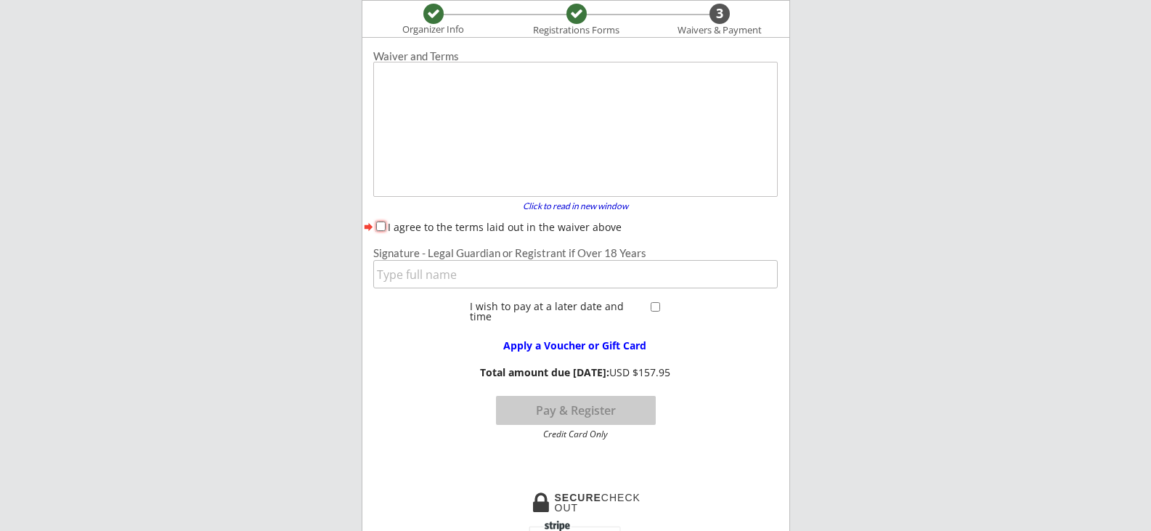
click at [377, 227] on input "I agree to the terms laid out in the waiver above" at bounding box center [380, 226] width 9 height 9
checkbox input "true"
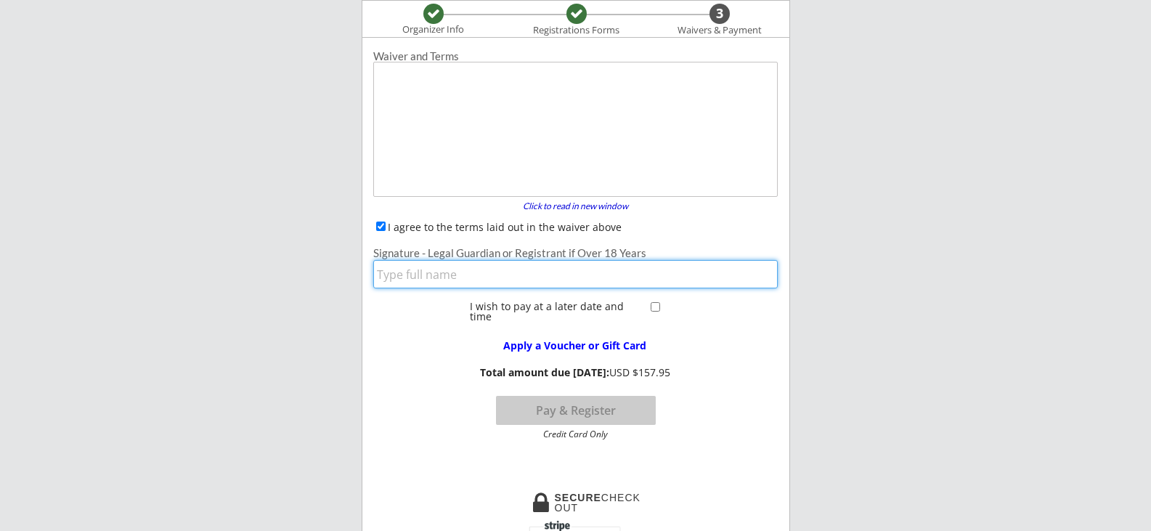
click at [419, 275] on input "input" at bounding box center [575, 274] width 405 height 28
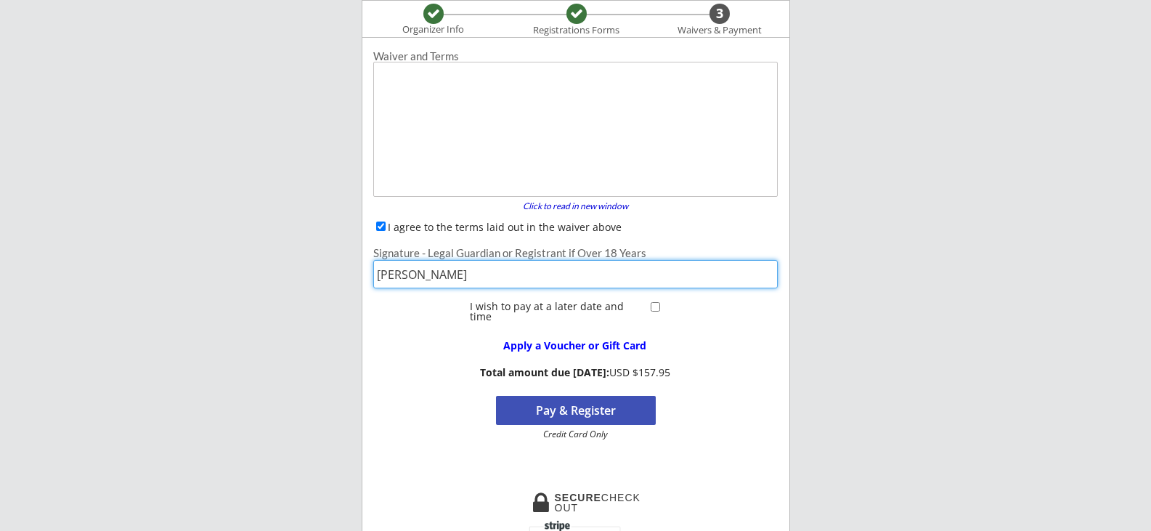
type input "[PERSON_NAME]"
click at [419, 346] on div "Apply a Voucher or Gift Card Total amount due [DATE]: USD $157.95 Pay & Registe…" at bounding box center [575, 383] width 426 height 112
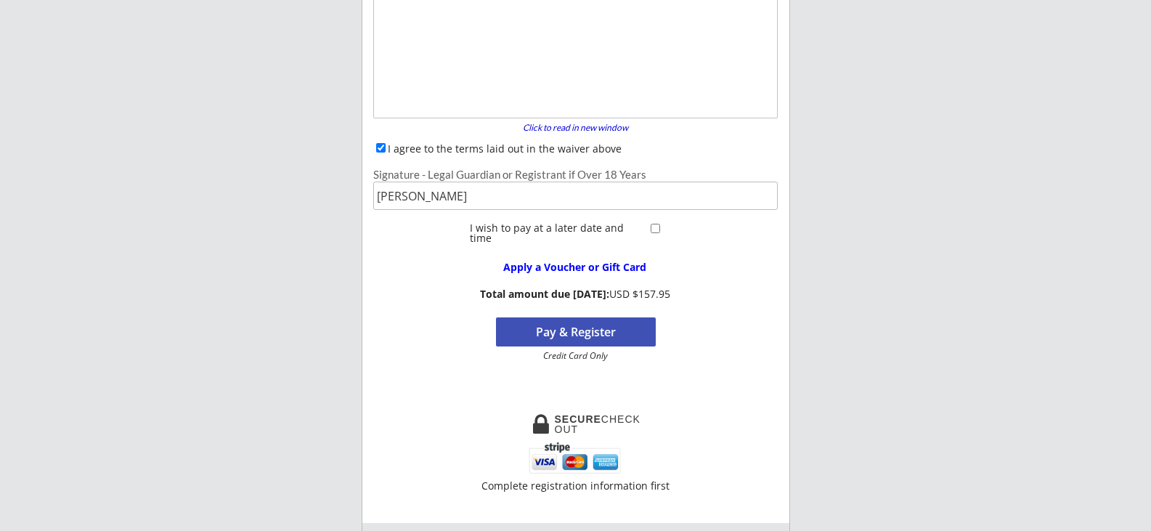
scroll to position [192, 0]
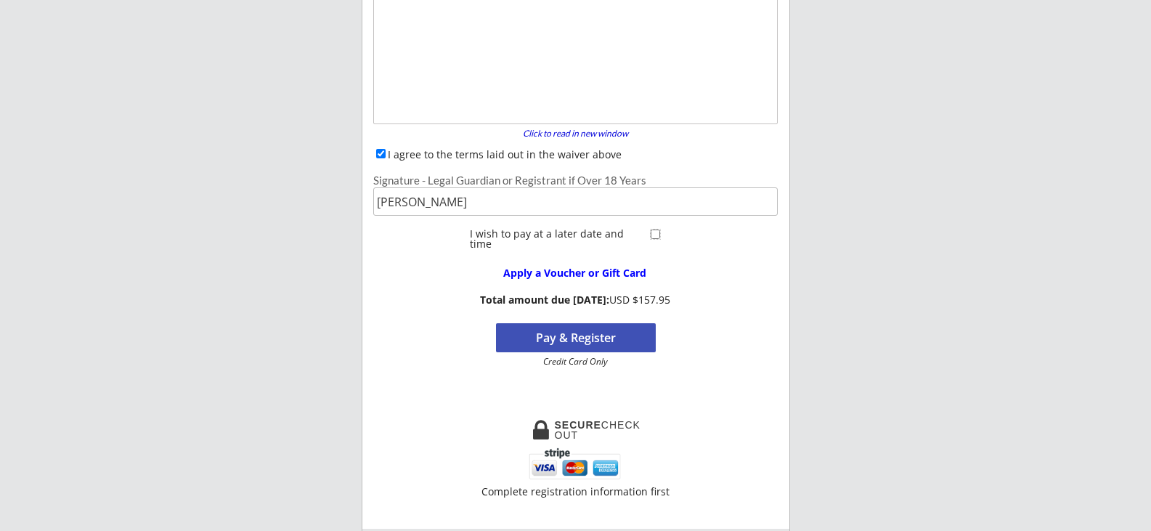
click at [656, 235] on input "checkbox" at bounding box center [655, 234] width 9 height 9
checkbox input "true"
click at [587, 337] on button "Register" at bounding box center [576, 337] width 160 height 29
